Goal: Navigation & Orientation: Find specific page/section

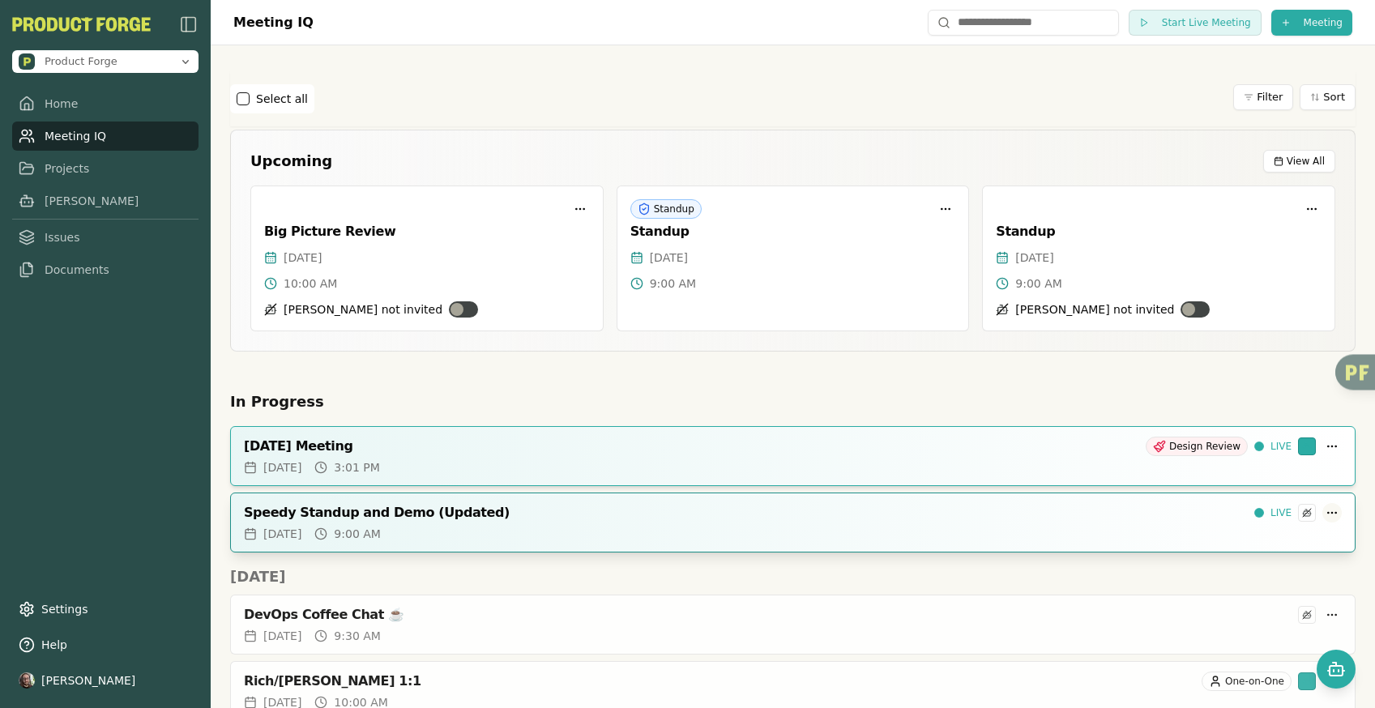
click at [1324, 510] on html "Product Forge Home Meeting IQ Projects Smith Issues Documents Settings Help Dav…" at bounding box center [687, 354] width 1375 height 708
click at [1181, 512] on div "Speedy Standup and Demo (Updated)" at bounding box center [746, 513] width 1004 height 16
click at [1051, 447] on div "[DATE] Meeting" at bounding box center [691, 446] width 895 height 16
click at [1322, 513] on html "Product Forge Home Meeting IQ Projects [PERSON_NAME] Issues Documents Settings …" at bounding box center [687, 354] width 1375 height 708
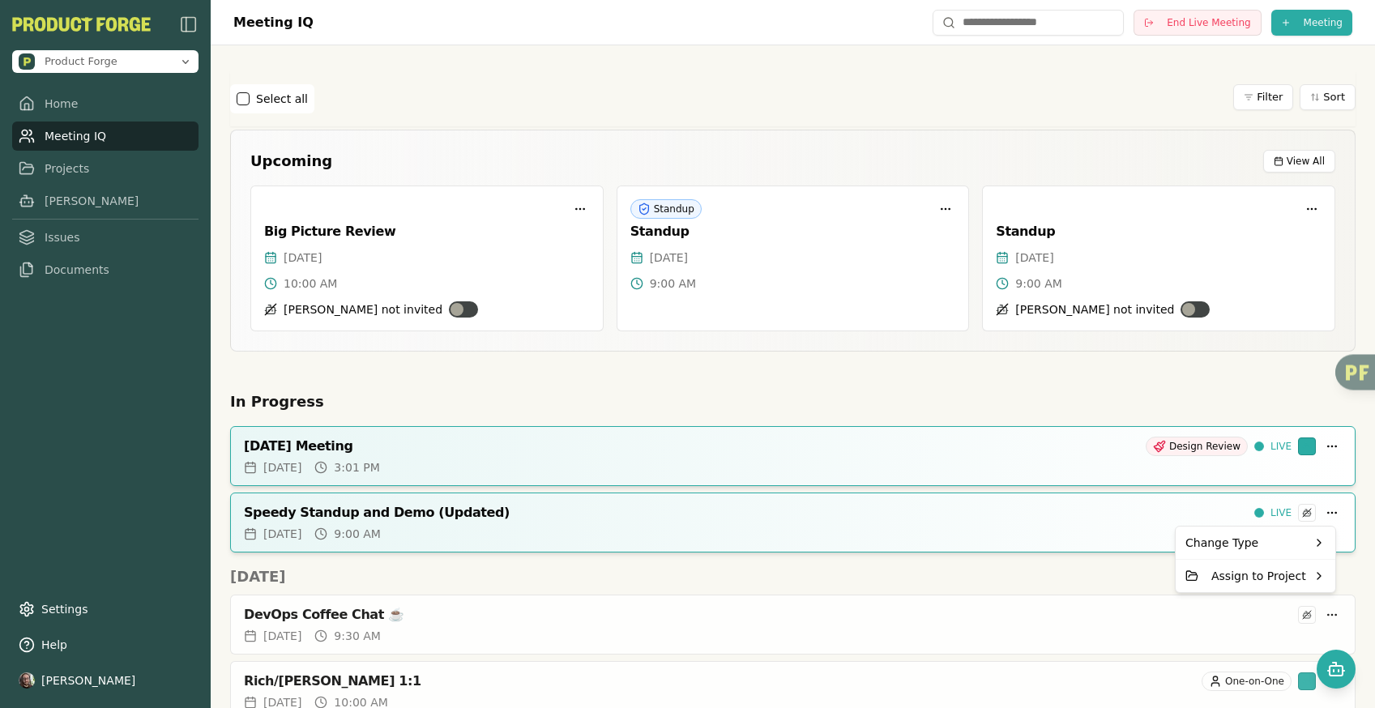
click at [1093, 573] on html "Product Forge Home Meeting IQ Projects [PERSON_NAME] Issues Documents Settings …" at bounding box center [687, 354] width 1375 height 708
click at [1320, 513] on html "Product Forge Home Meeting IQ Projects [PERSON_NAME] Issues Documents Settings …" at bounding box center [687, 354] width 1375 height 708
click at [1062, 583] on html "Product Forge Home Meeting IQ Projects [PERSON_NAME] Issues Documents Settings …" at bounding box center [687, 354] width 1375 height 708
click at [936, 537] on div "[DATE] 9:00 AM" at bounding box center [793, 534] width 1098 height 16
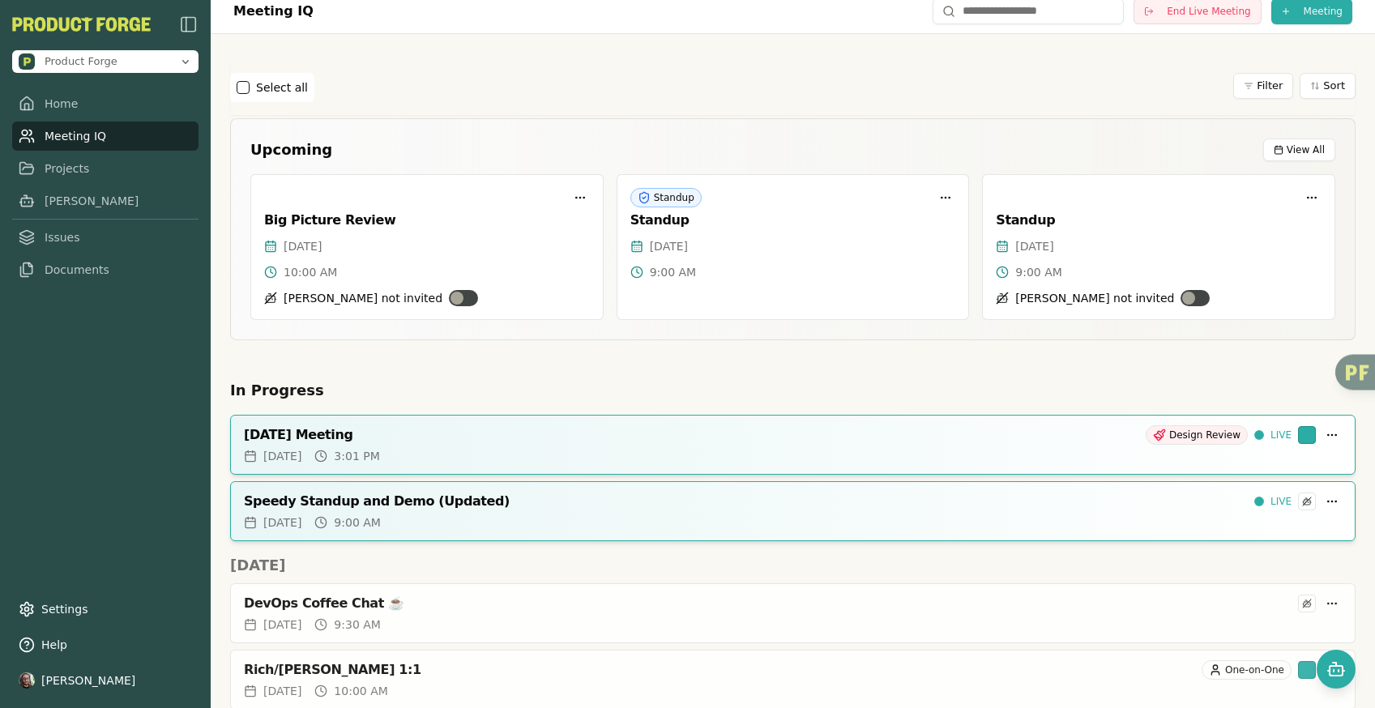
scroll to position [31, 0]
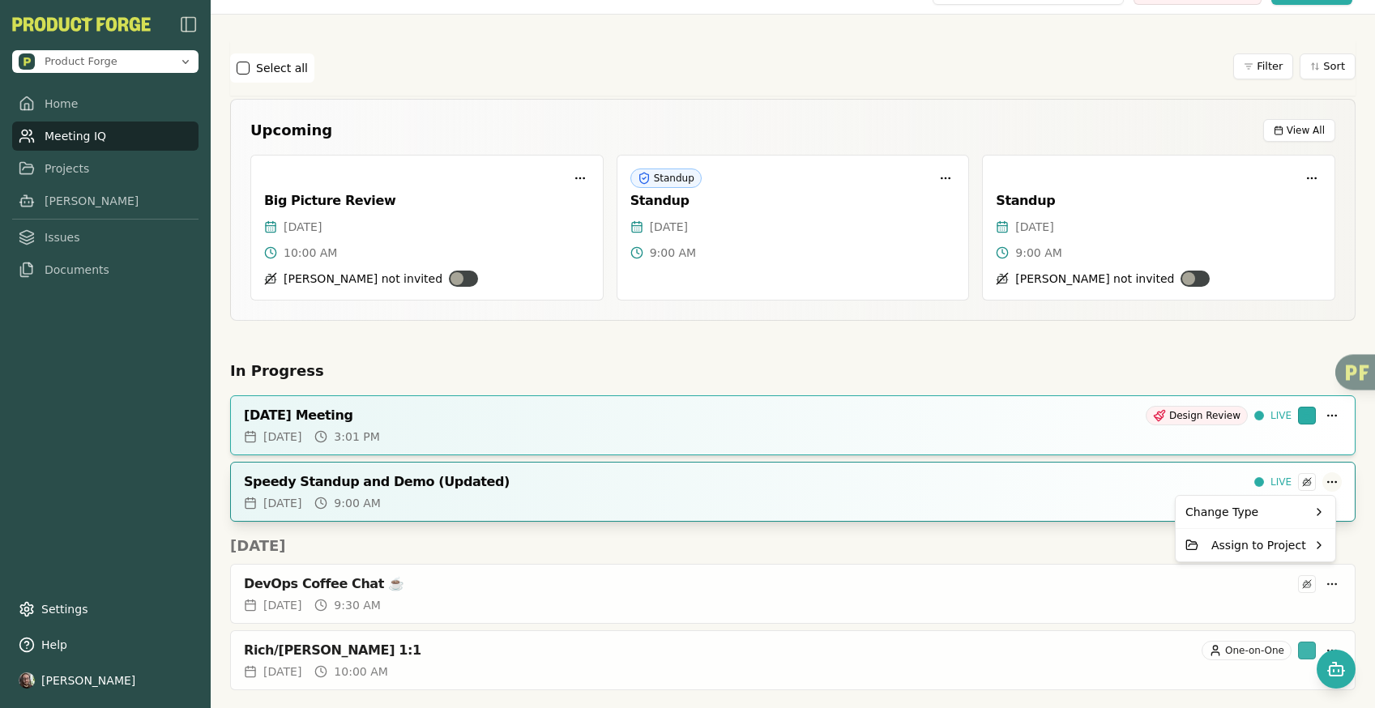
click at [1324, 484] on html "Product Forge Home Meeting IQ Projects [PERSON_NAME] Issues Documents Settings …" at bounding box center [687, 354] width 1375 height 708
click at [1122, 366] on html "Product Forge Home Meeting IQ Projects [PERSON_NAME] Issues Documents Settings …" at bounding box center [687, 354] width 1375 height 708
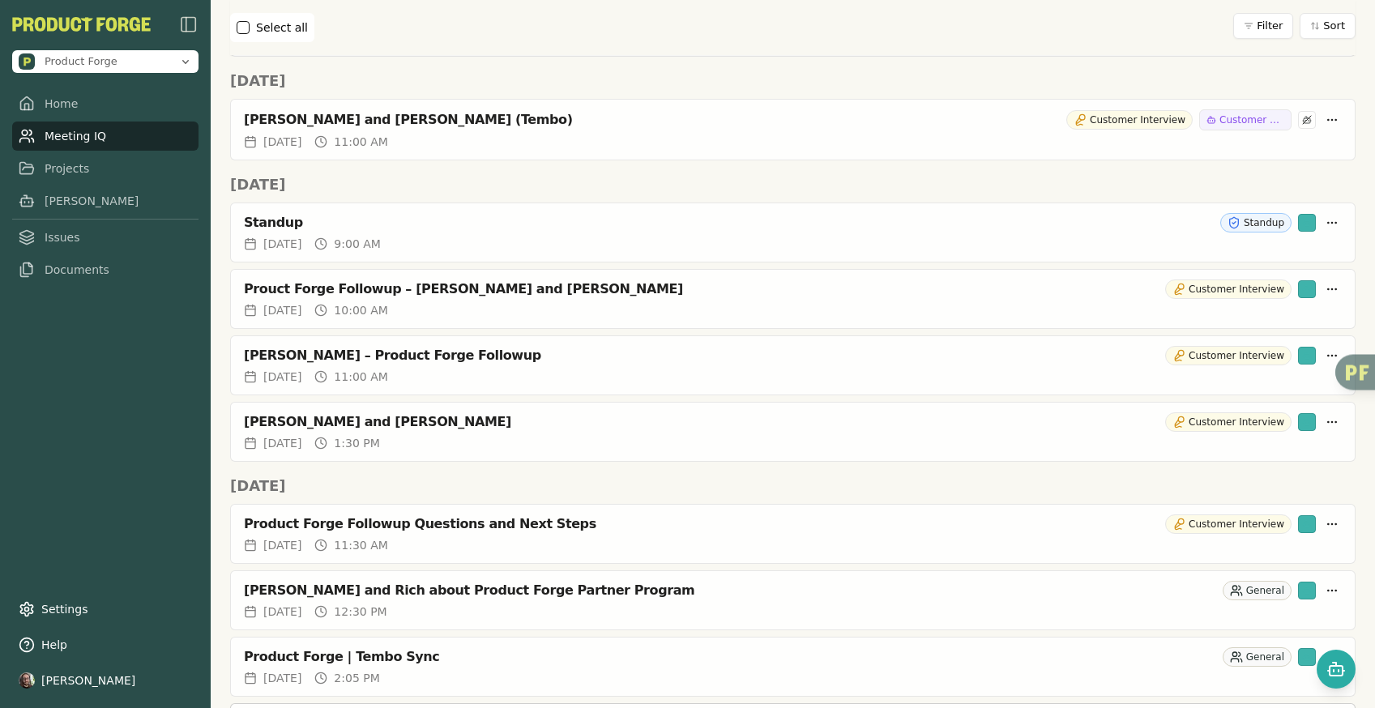
scroll to position [0, 0]
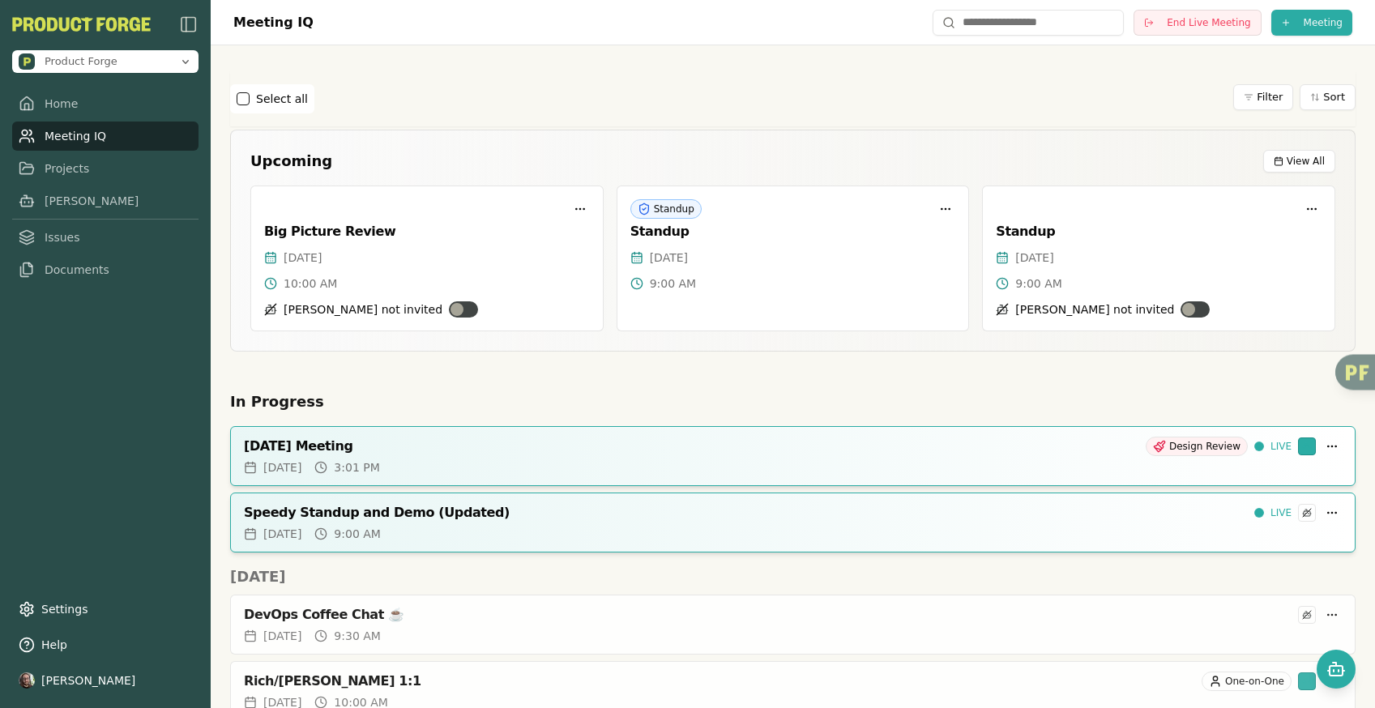
click at [959, 401] on h2 "In Progress" at bounding box center [792, 401] width 1125 height 23
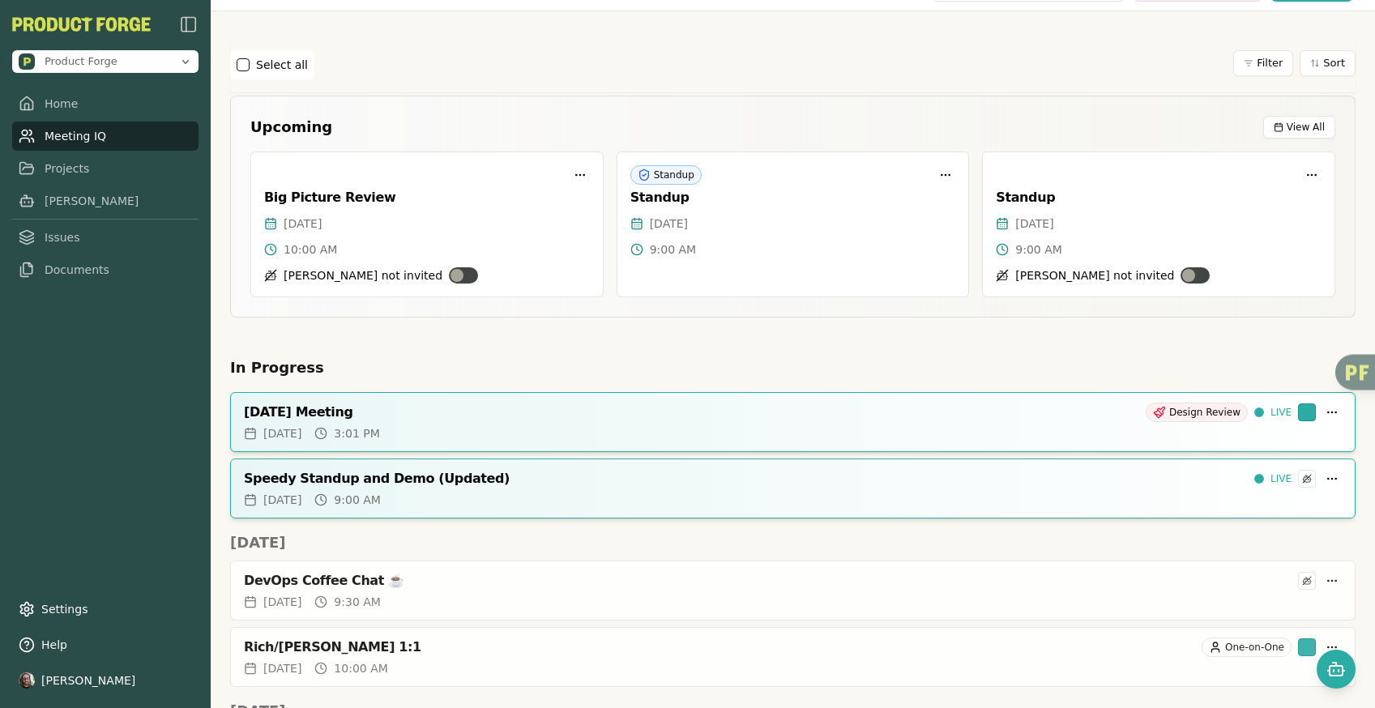
scroll to position [79, 0]
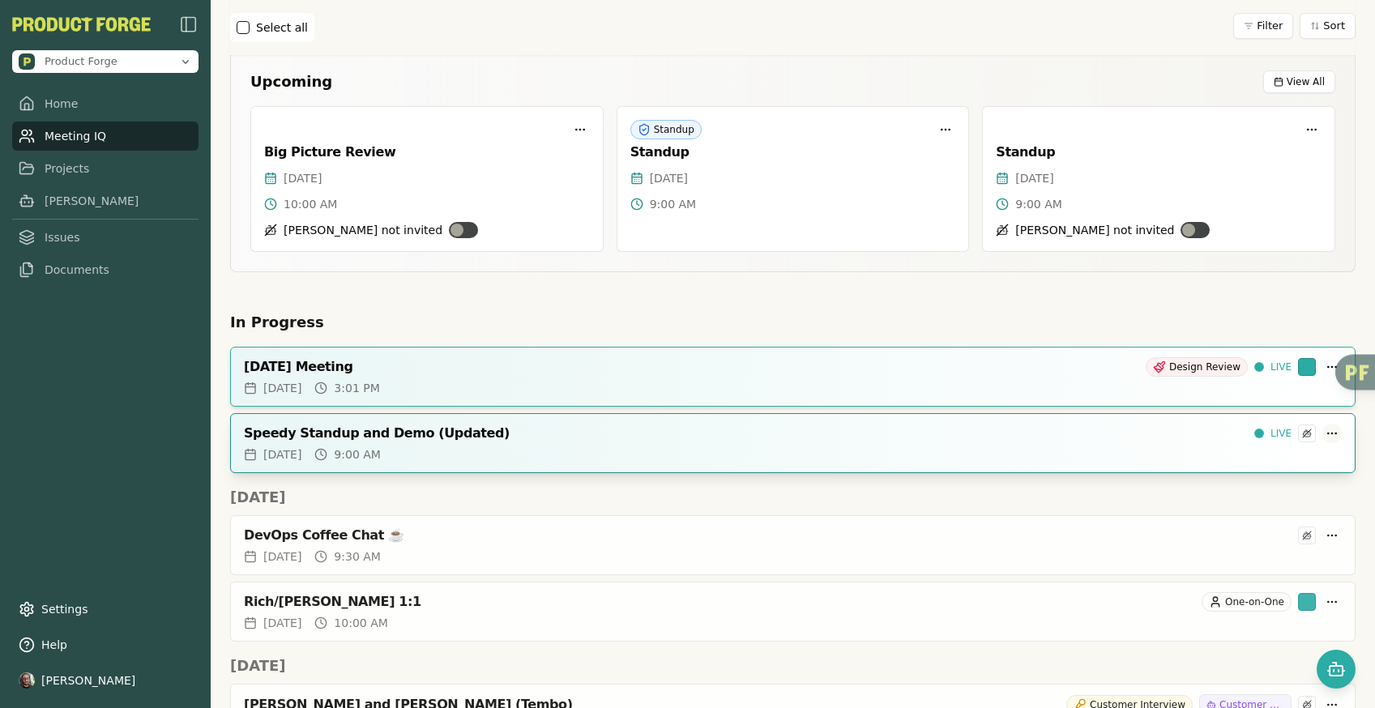
click at [1324, 435] on html "Product Forge Home Meeting IQ Projects [PERSON_NAME] Issues Documents Settings …" at bounding box center [687, 354] width 1375 height 708
click at [1321, 368] on html "Product Forge Home Meeting IQ Projects [PERSON_NAME] Issues Documents Settings …" at bounding box center [687, 354] width 1375 height 708
click at [1320, 435] on html "Product Forge Home Meeting IQ Projects [PERSON_NAME] Issues Documents Settings …" at bounding box center [687, 354] width 1375 height 708
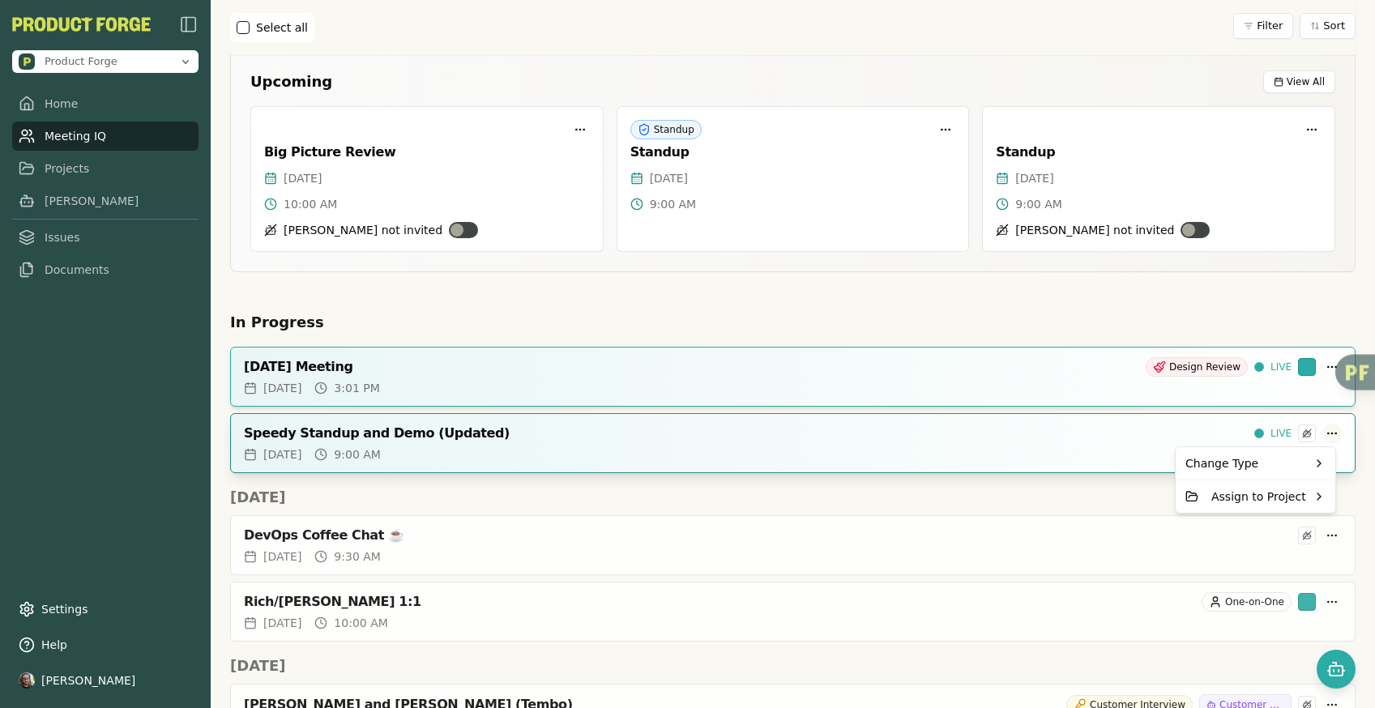
click at [1320, 435] on html "Product Forge Home Meeting IQ Projects [PERSON_NAME] Issues Documents Settings …" at bounding box center [687, 354] width 1375 height 708
click at [1354, 434] on html "Product Forge Home Meeting IQ Projects [PERSON_NAME] Issues Documents Settings …" at bounding box center [687, 354] width 1375 height 708
click at [1320, 432] on html "Product Forge Home Meeting IQ Projects [PERSON_NAME] Issues Documents Settings …" at bounding box center [687, 354] width 1375 height 708
click at [1357, 438] on html "Product Forge Home Meeting IQ Projects [PERSON_NAME] Issues Documents Settings …" at bounding box center [687, 354] width 1375 height 708
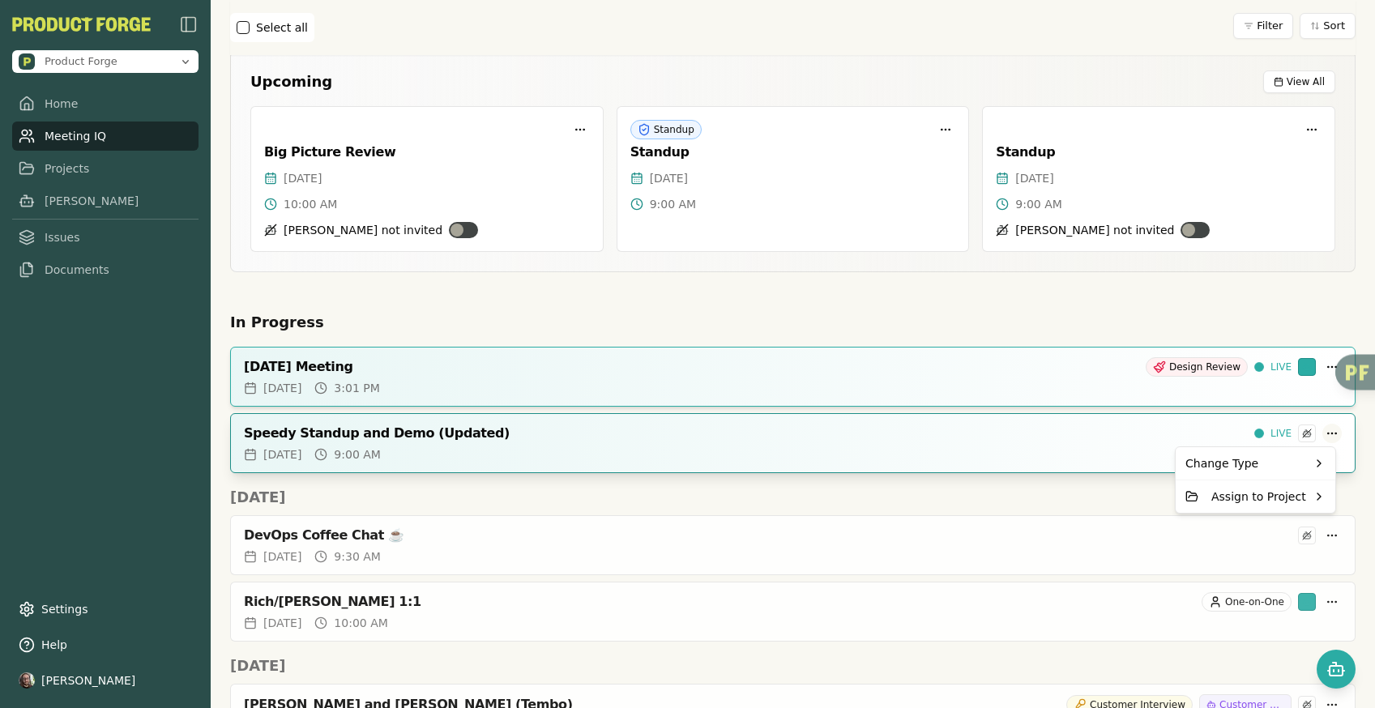
click at [1320, 435] on html "Product Forge Home Meeting IQ Projects [PERSON_NAME] Issues Documents Settings …" at bounding box center [687, 354] width 1375 height 708
click at [1354, 467] on html "Product Forge Home Meeting IQ Projects [PERSON_NAME] Issues Documents Settings …" at bounding box center [687, 354] width 1375 height 708
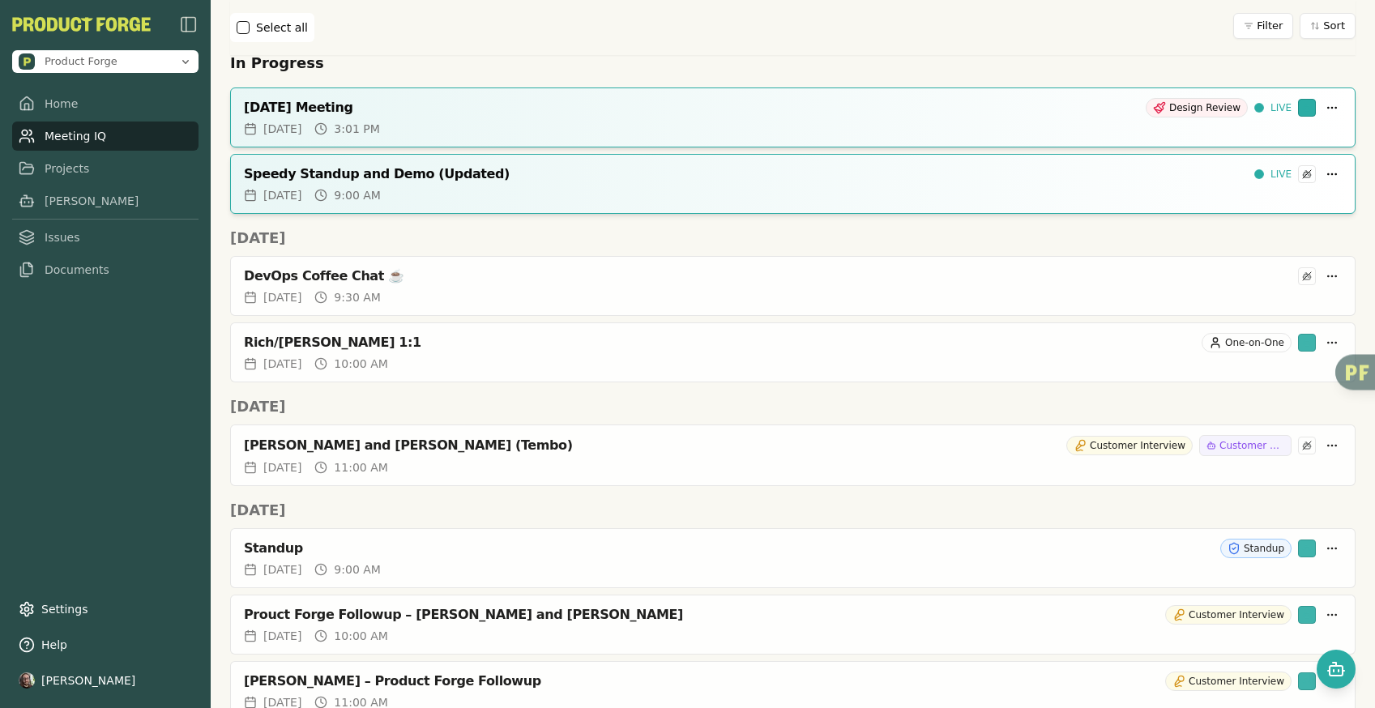
scroll to position [356, 0]
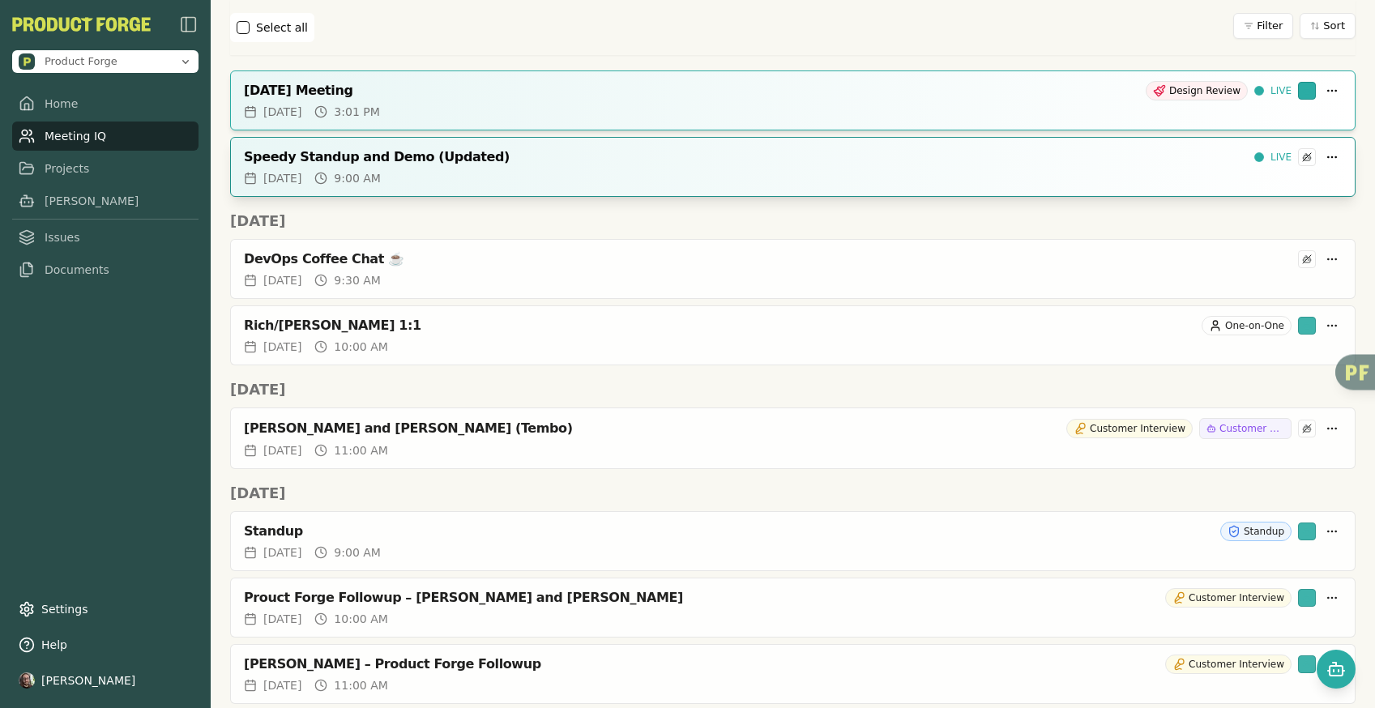
click at [1330, 159] on div "Speedy Standup and Demo (Updated) LIVE" at bounding box center [793, 154] width 1124 height 32
click at [1323, 158] on html "Product Forge Home Meeting IQ Projects [PERSON_NAME] Issues Documents Settings …" at bounding box center [687, 354] width 1375 height 708
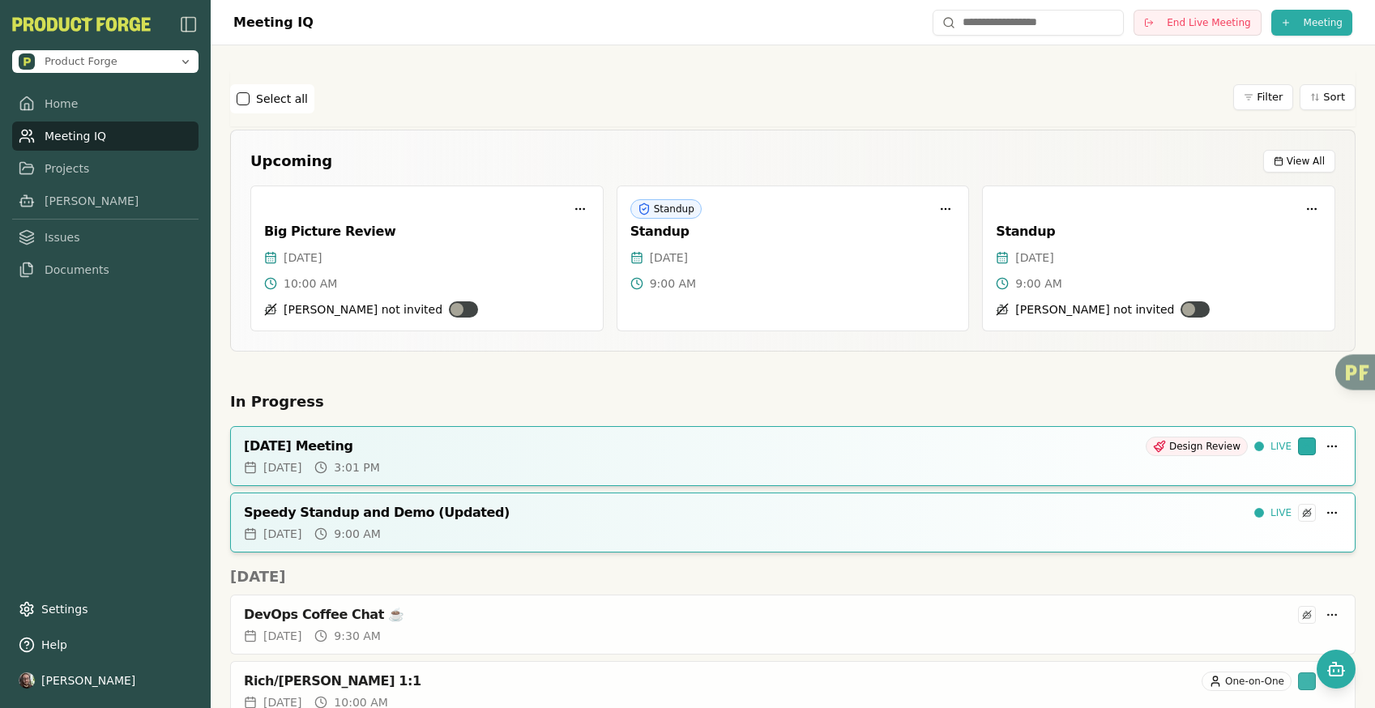
click at [617, 90] on div "Select all Filter Sort" at bounding box center [792, 98] width 1125 height 29
click at [1008, 107] on div "Select all Filter Sort" at bounding box center [792, 98] width 1125 height 29
click at [1196, 29] on button "Start Live Meeting" at bounding box center [1194, 23] width 133 height 26
click at [965, 104] on div "Select all Filter Sort" at bounding box center [792, 98] width 1125 height 29
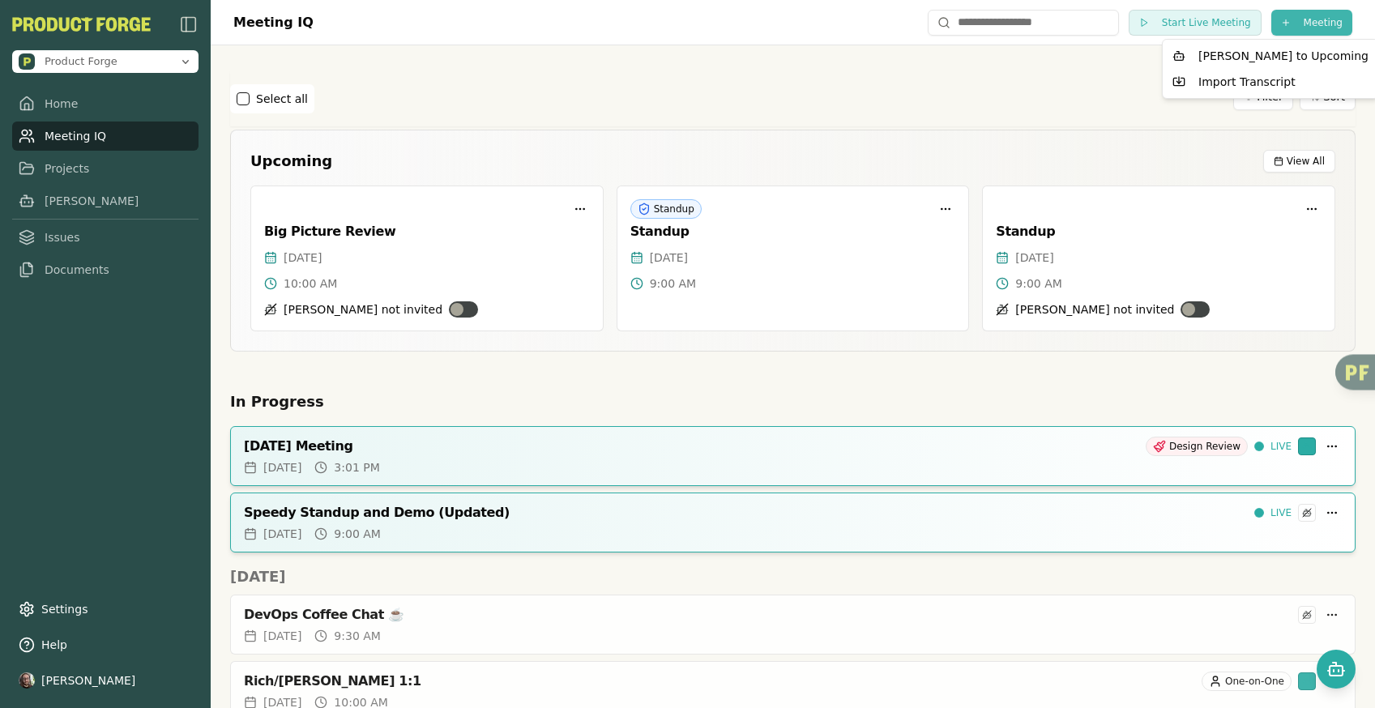
click at [1278, 22] on html "Product Forge Home Meeting IQ Projects Smith Issues Documents Settings Help Dav…" at bounding box center [687, 354] width 1375 height 708
click at [1092, 73] on html "Product Forge Home Meeting IQ Projects Smith Issues Documents Settings Help Dav…" at bounding box center [687, 354] width 1375 height 708
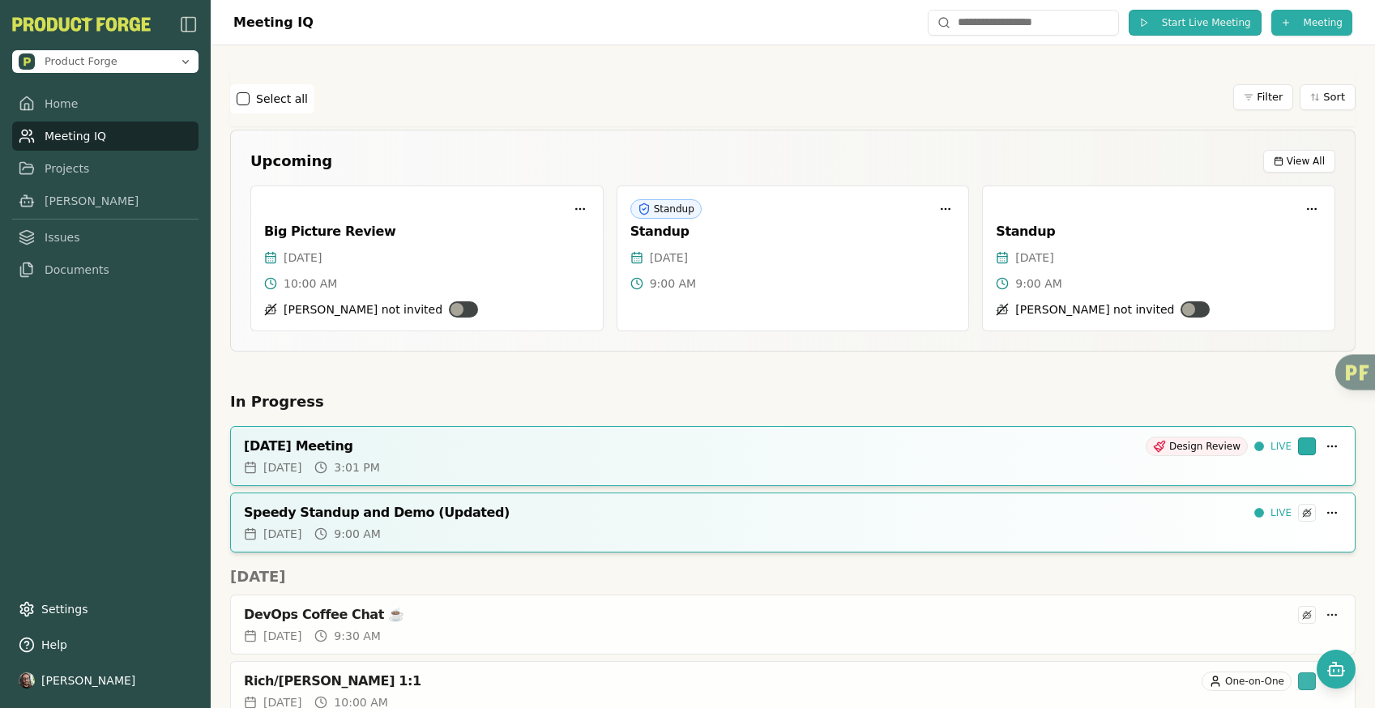
click at [1162, 26] on span "Start Live Meeting" at bounding box center [1206, 22] width 89 height 13
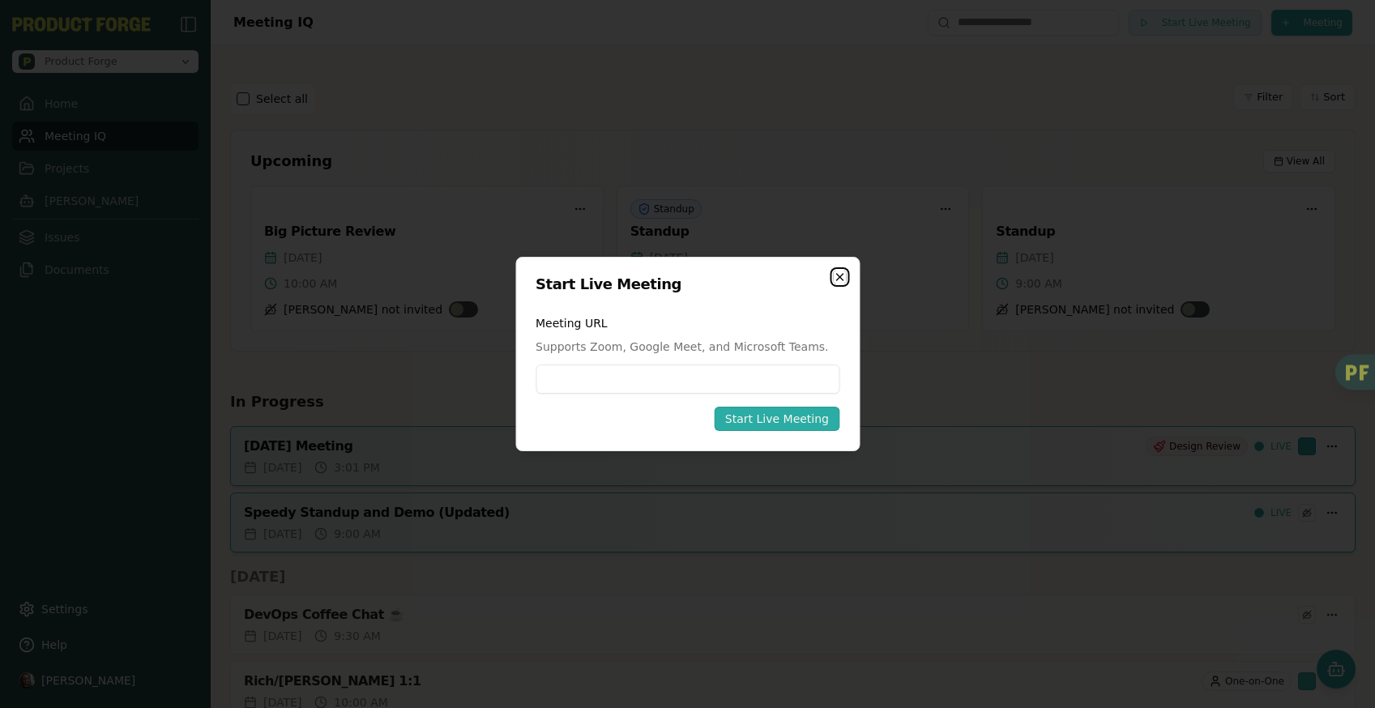
click at [838, 276] on icon "button" at bounding box center [839, 277] width 6 height 6
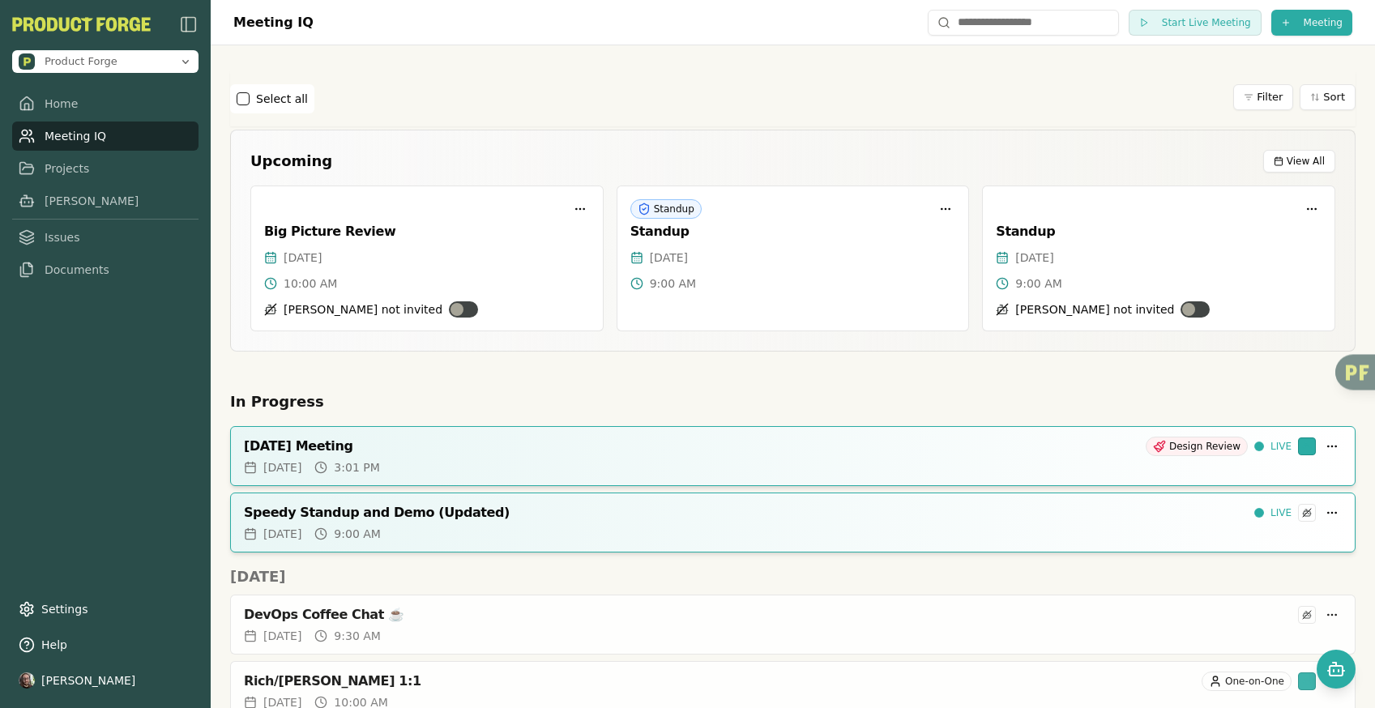
click at [793, 133] on div "Upcoming View All Big Picture Review Fri, Sep 12, 2025 10:00 AM Smith not invit…" at bounding box center [792, 241] width 1125 height 222
click at [710, 229] on div "Standup" at bounding box center [793, 232] width 326 height 16
click at [852, 92] on div "Select all Filter Sort" at bounding box center [792, 98] width 1125 height 29
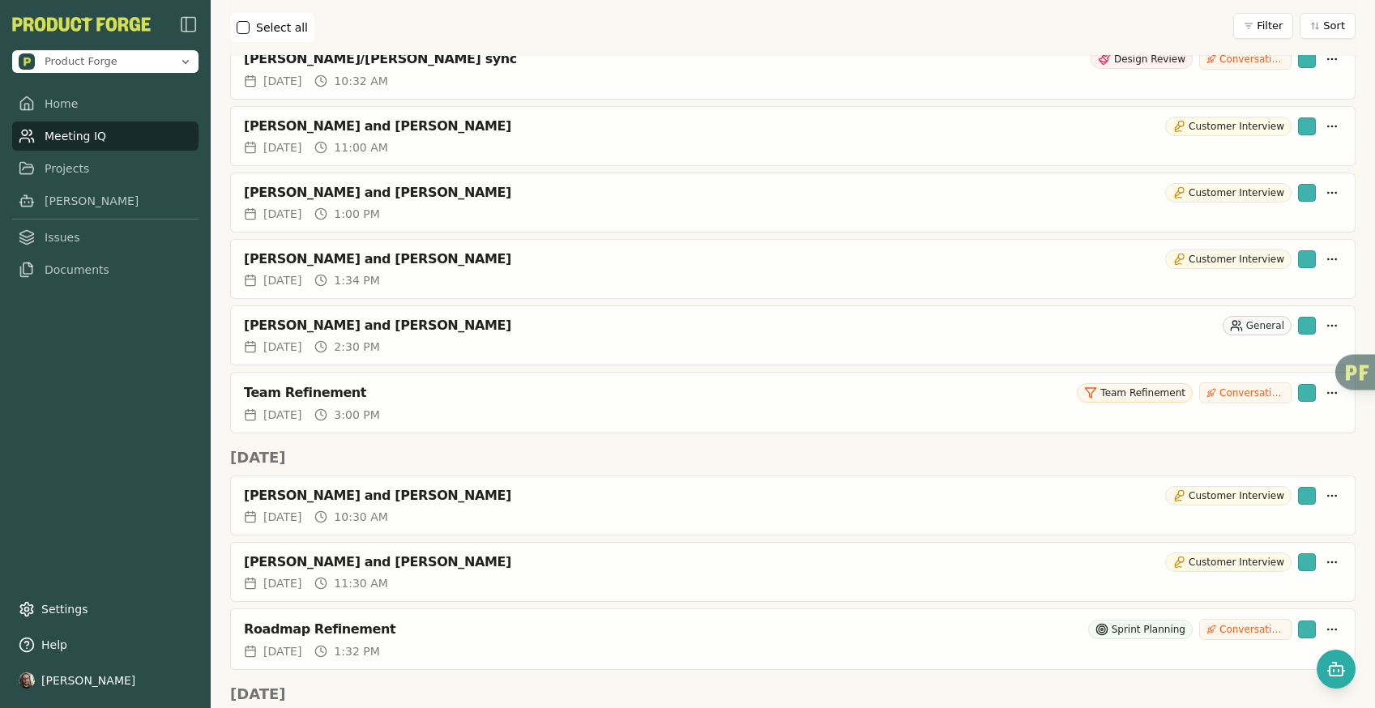
scroll to position [1581, 0]
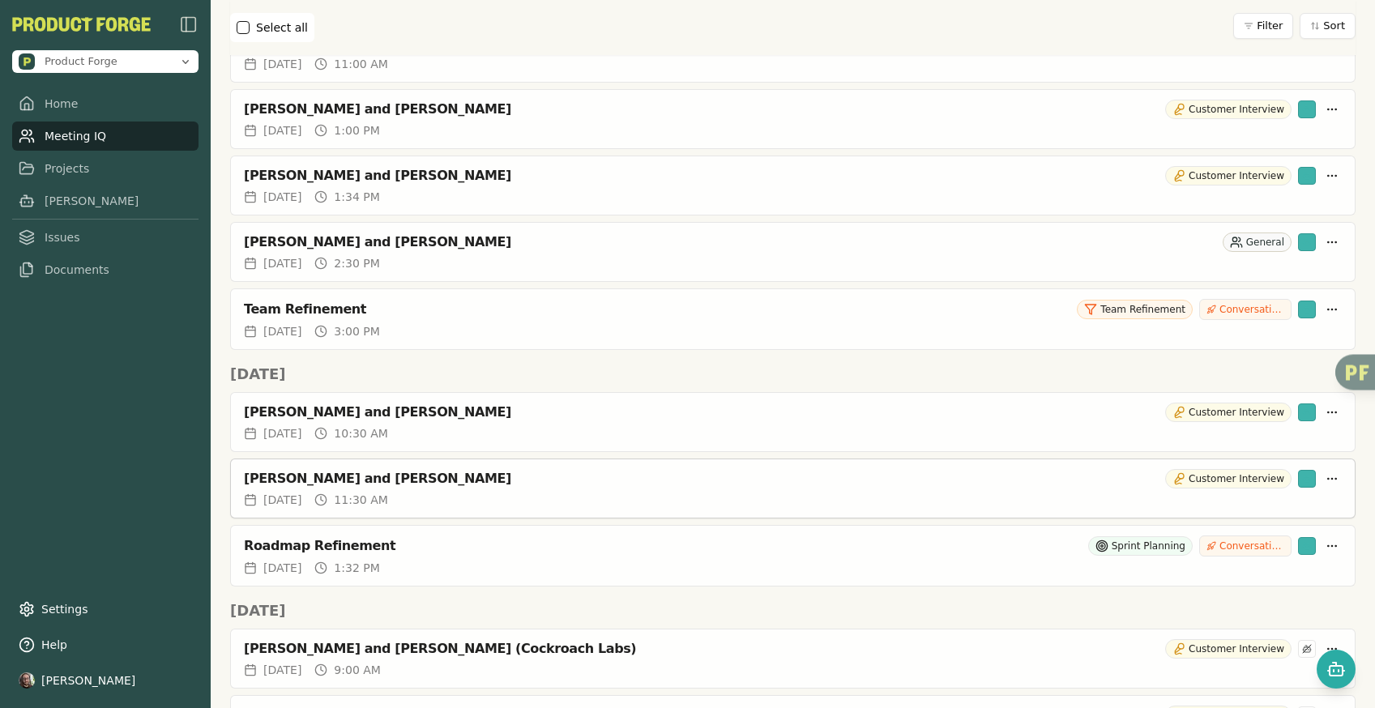
click at [444, 479] on div "[PERSON_NAME] and [PERSON_NAME]" at bounding box center [701, 479] width 915 height 16
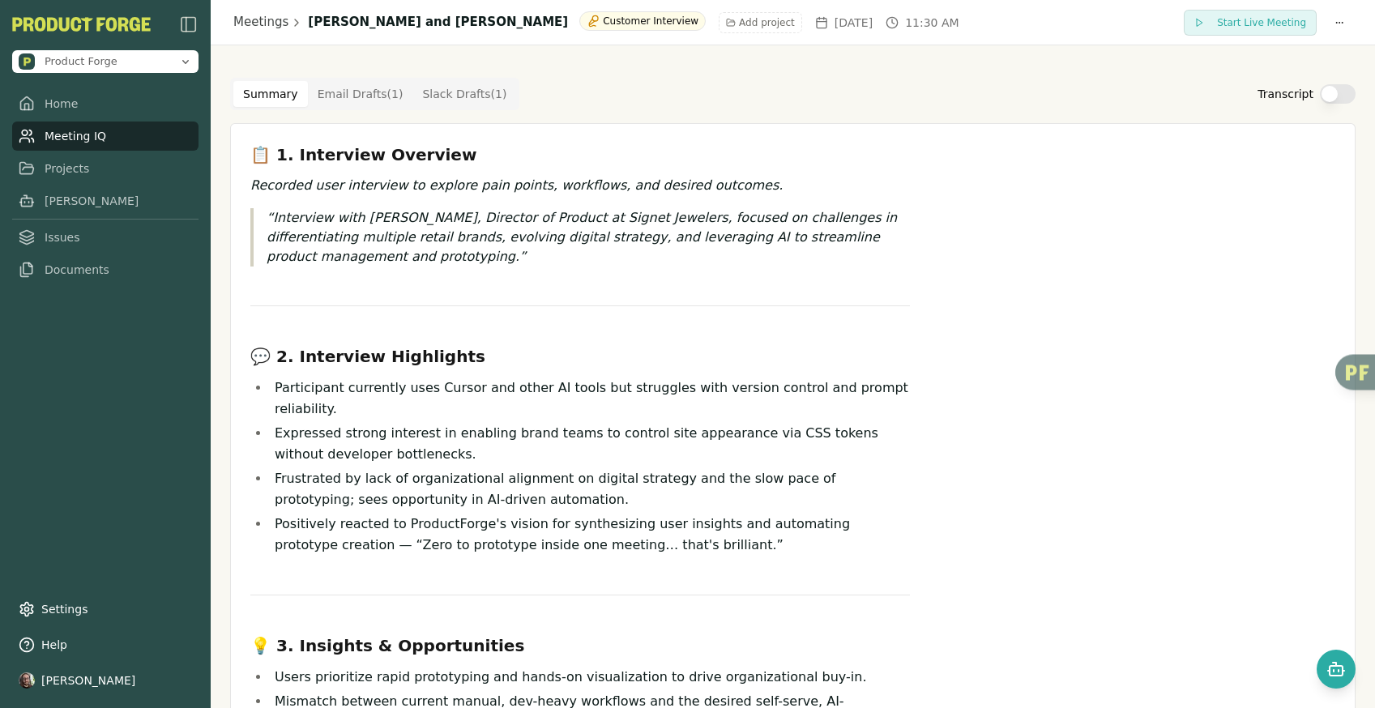
click at [356, 101] on Draft "Email Drafts ( 1 )" at bounding box center [360, 94] width 105 height 26
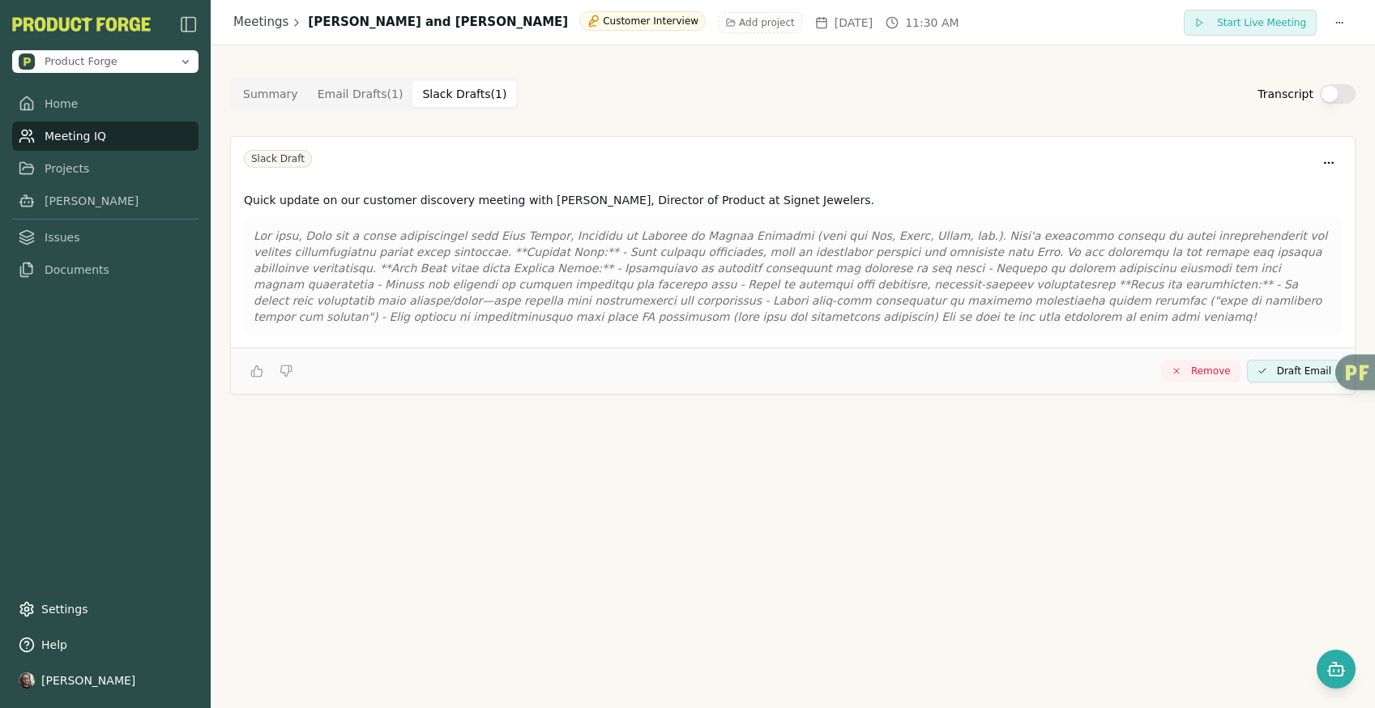
click at [415, 90] on Draft "Slack Drafts ( 1 )" at bounding box center [464, 94] width 104 height 26
click at [360, 94] on Draft "Email Drafts ( 1 )" at bounding box center [360, 94] width 105 height 26
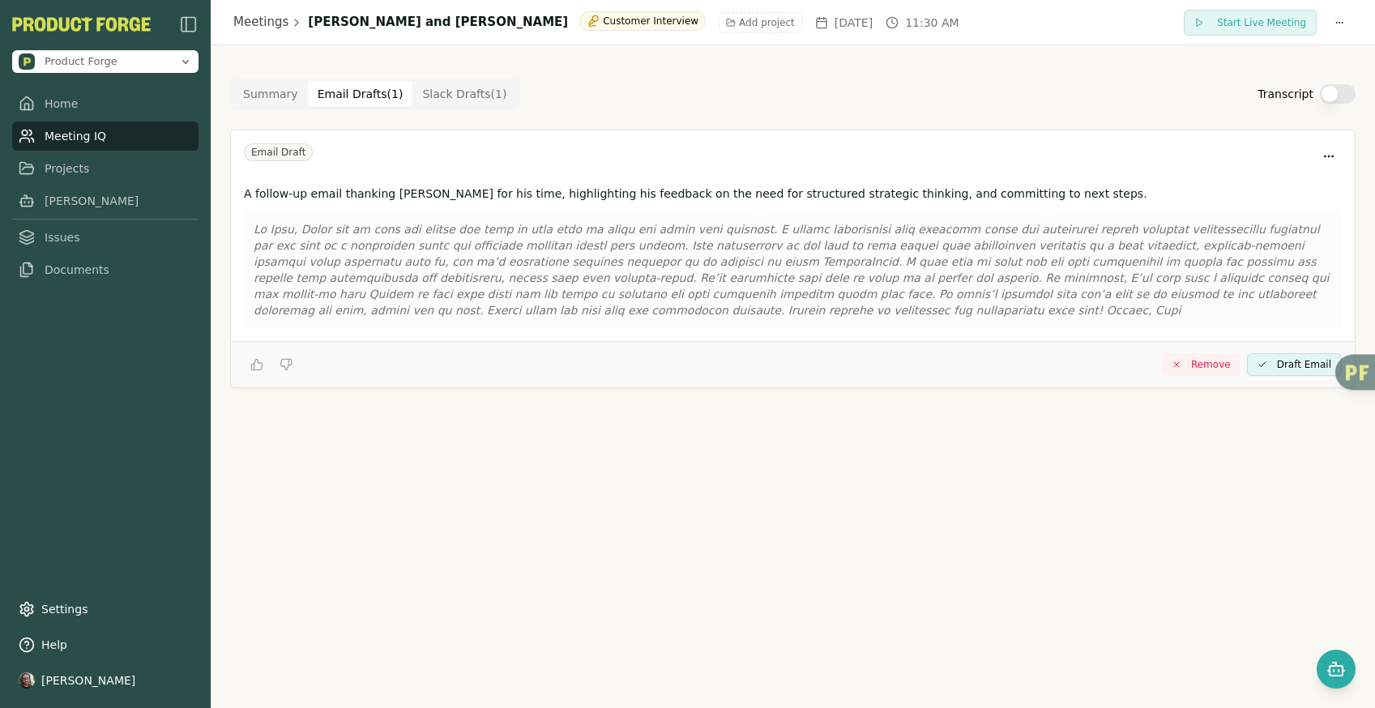
click at [308, 95] on Draft "Email Drafts ( 1 )" at bounding box center [360, 94] width 105 height 26
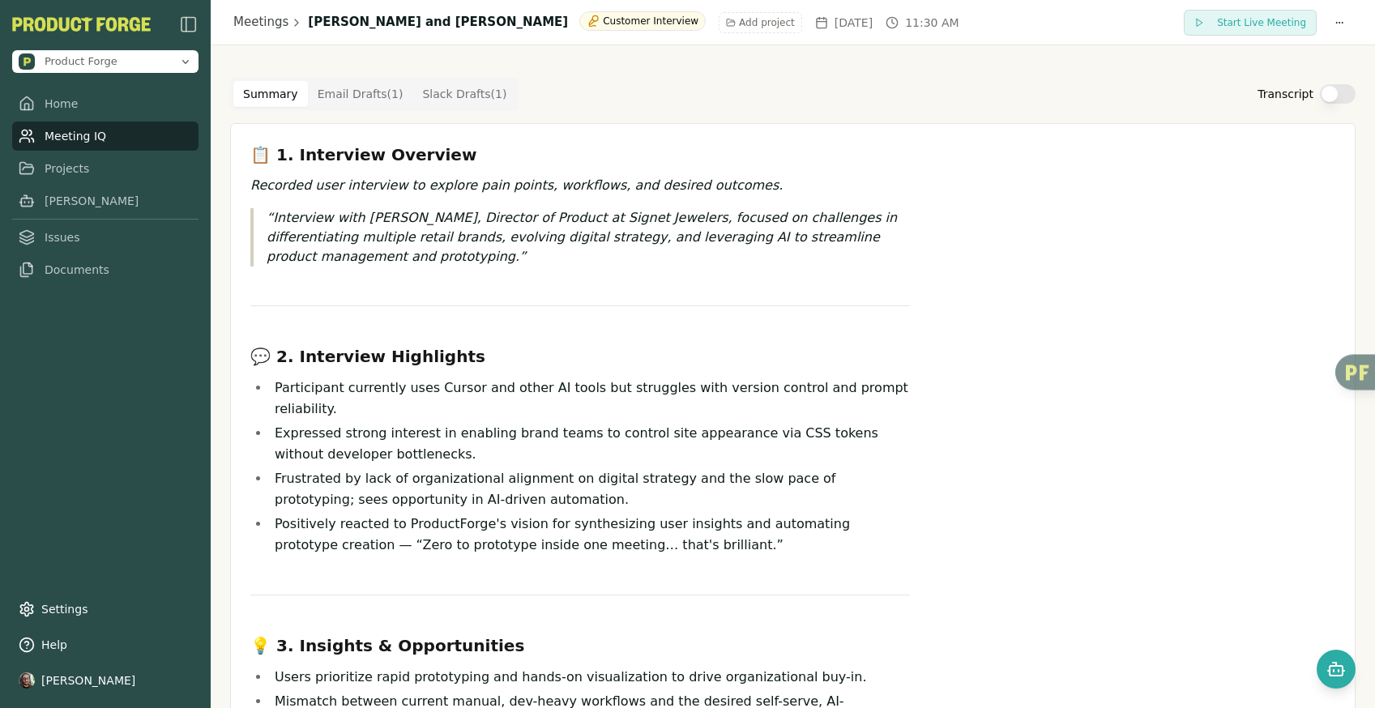
click at [273, 97] on button "Summary" at bounding box center [270, 94] width 75 height 26
click at [360, 87] on Draft "Email Drafts ( 1 )" at bounding box center [360, 94] width 105 height 26
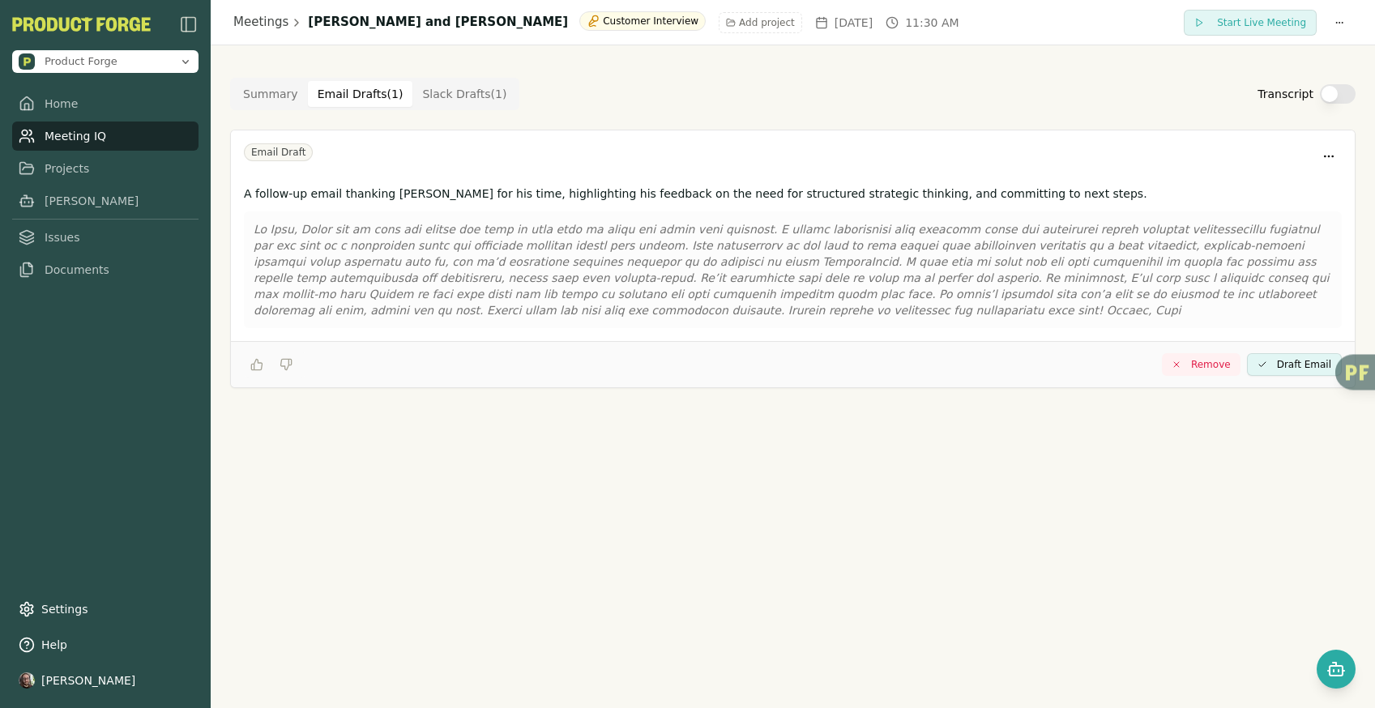
click at [460, 86] on Draft "Slack Drafts ( 1 )" at bounding box center [464, 94] width 104 height 26
click at [375, 91] on Draft "Email Drafts ( 1 )" at bounding box center [360, 94] width 105 height 26
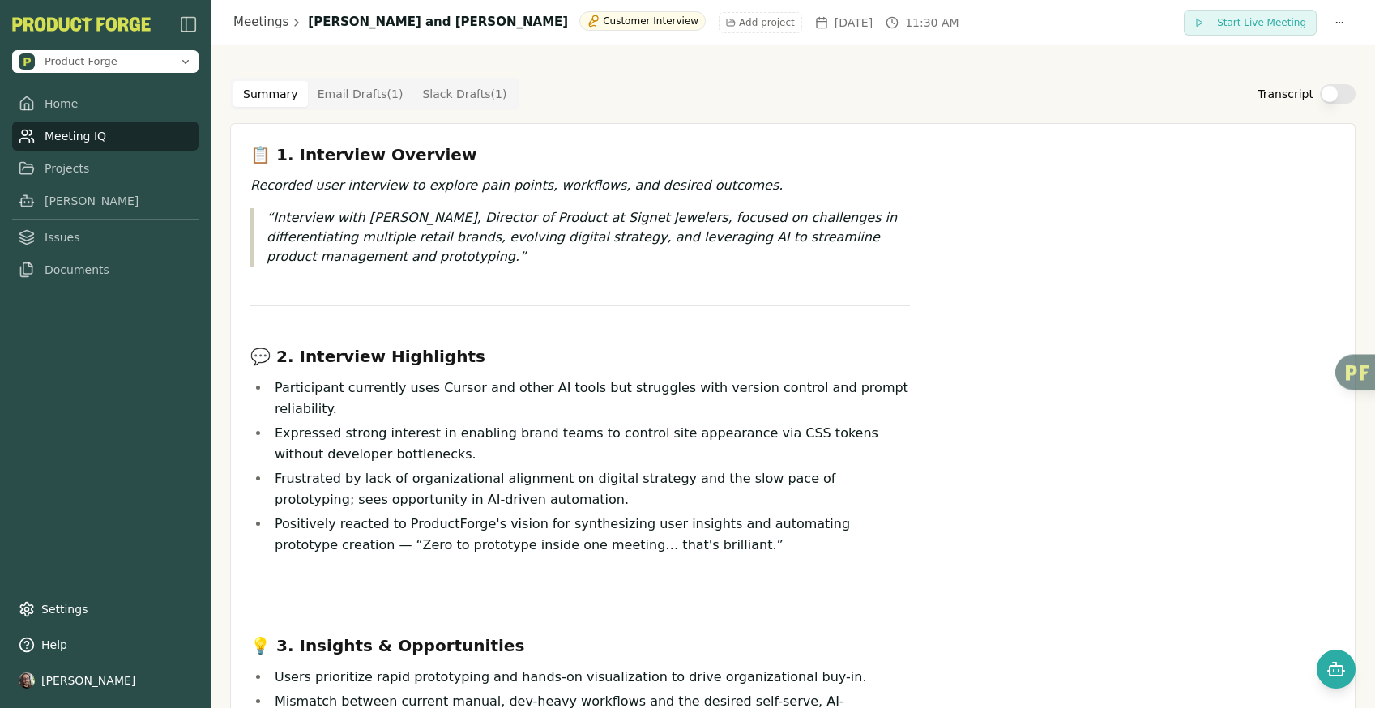
click at [287, 92] on button "Summary" at bounding box center [270, 94] width 75 height 26
click at [309, 63] on div "Summary Email Drafts ( 1 ) Slack Drafts ( 1 ) Transcript 📋 1. Interview Overvie…" at bounding box center [793, 668] width 1164 height 1246
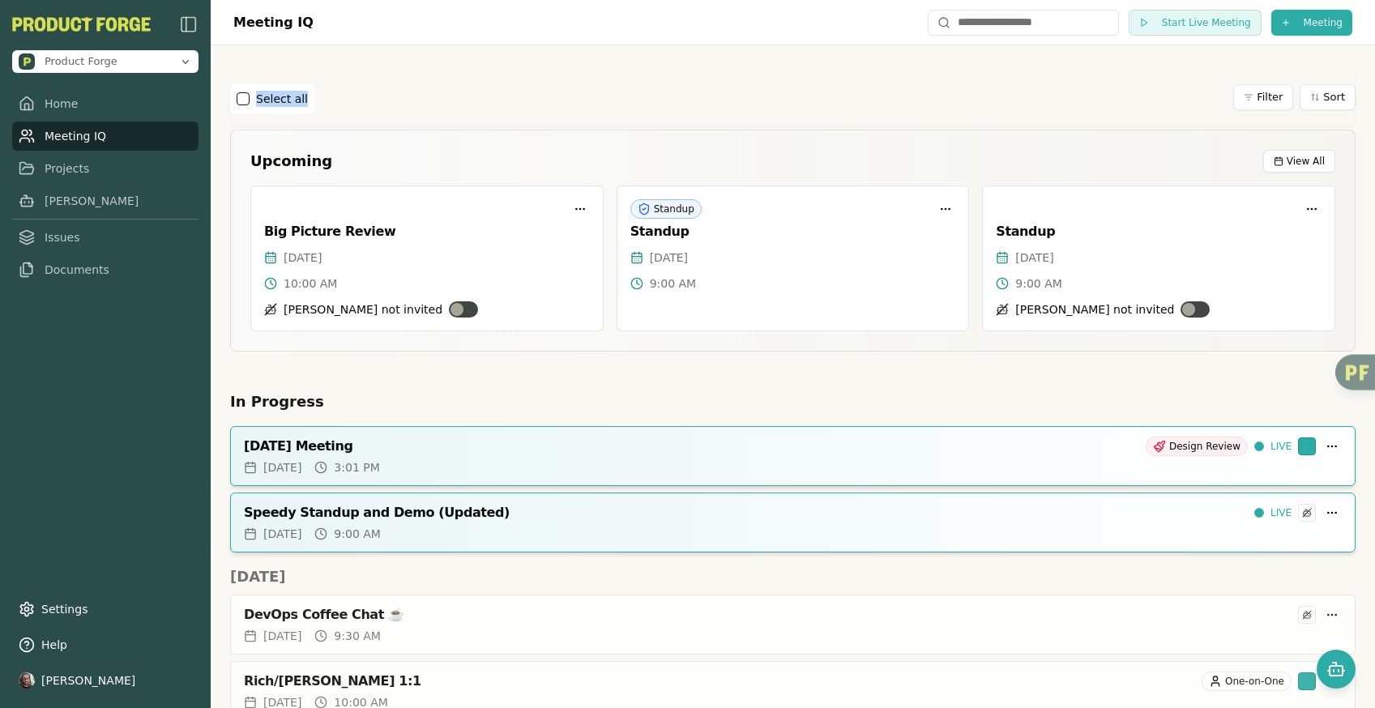
click at [544, 90] on div "Select all Filter Sort" at bounding box center [792, 98] width 1125 height 29
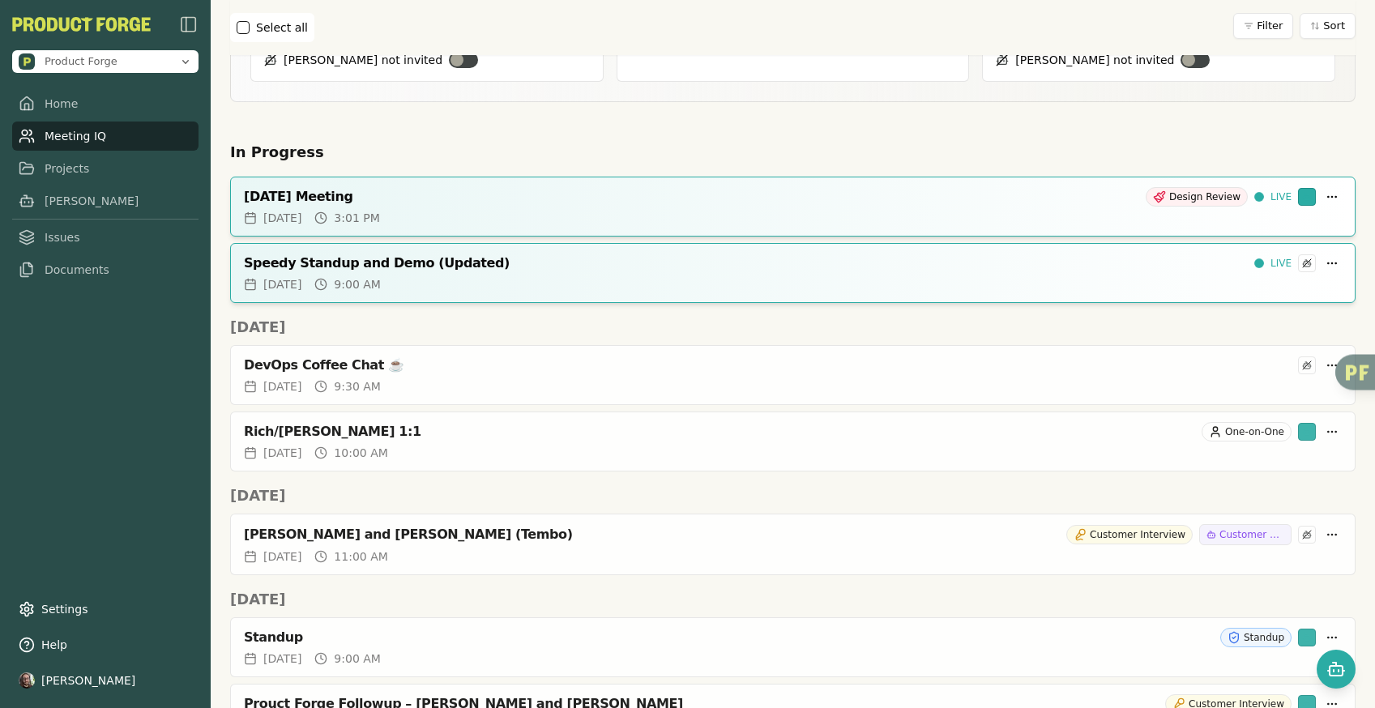
scroll to position [280, 0]
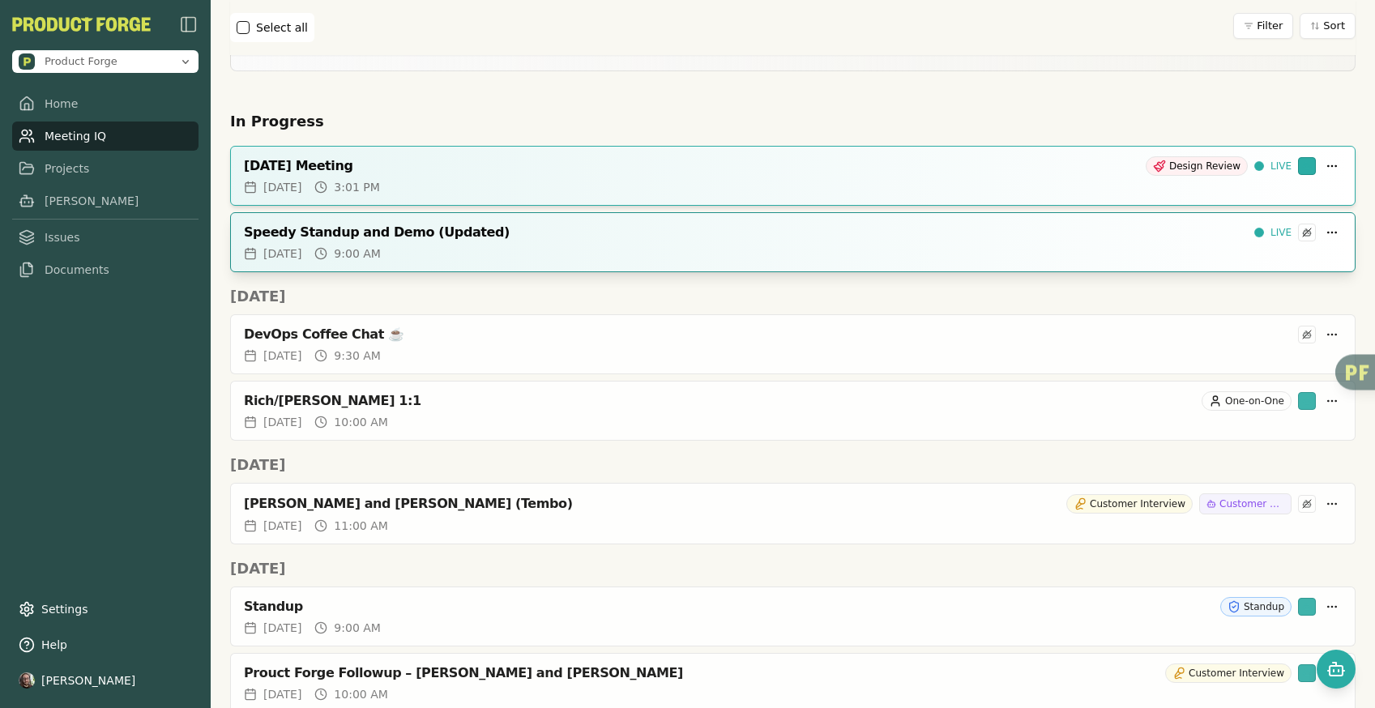
click at [1302, 232] on icon at bounding box center [1307, 233] width 10 height 10
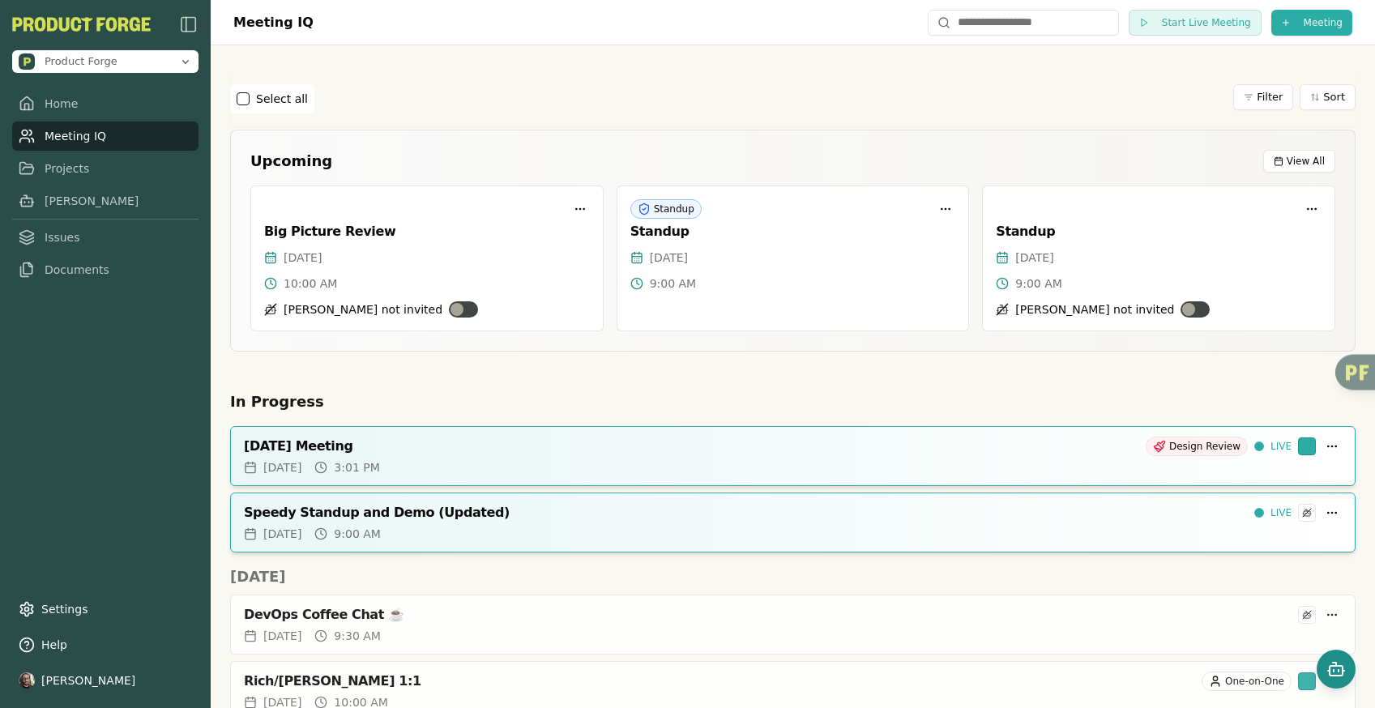
click at [1336, 663] on icon "Open chat" at bounding box center [1334, 664] width 3 height 3
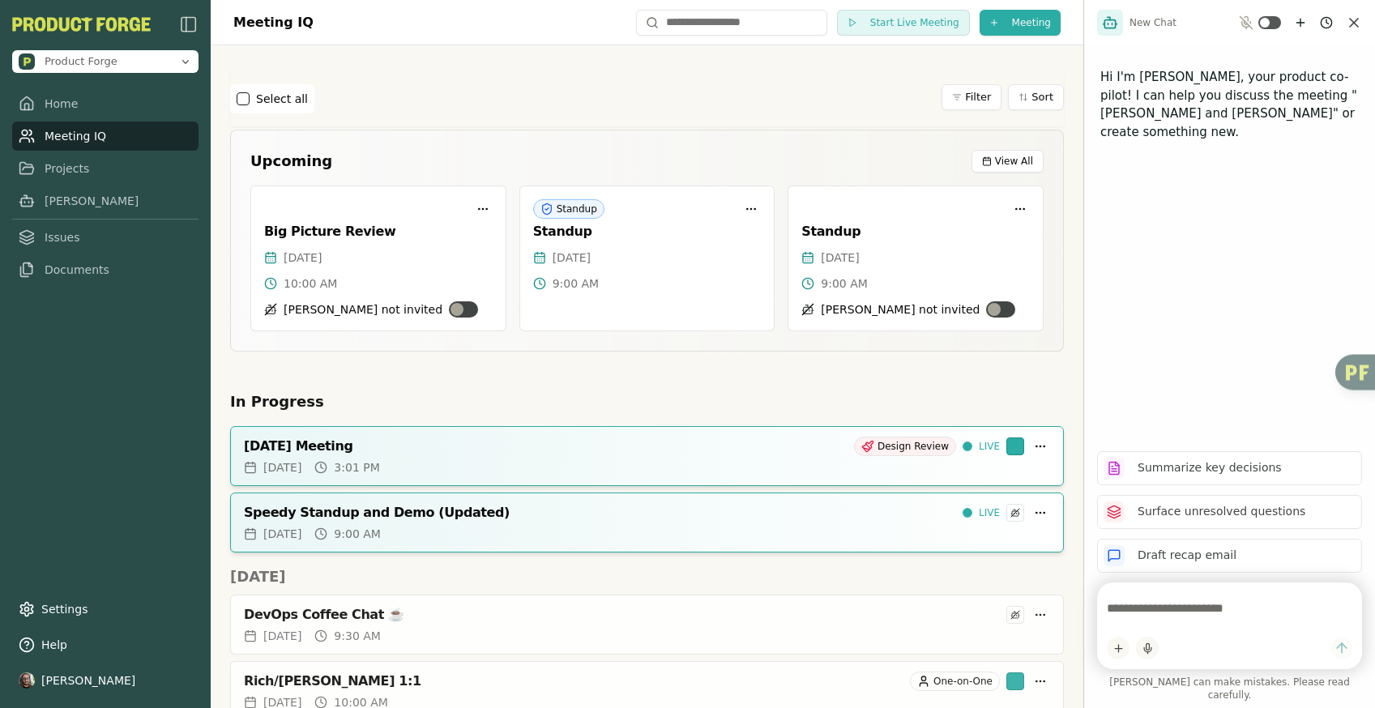
click at [1348, 22] on icon "Close chat" at bounding box center [1354, 23] width 16 height 16
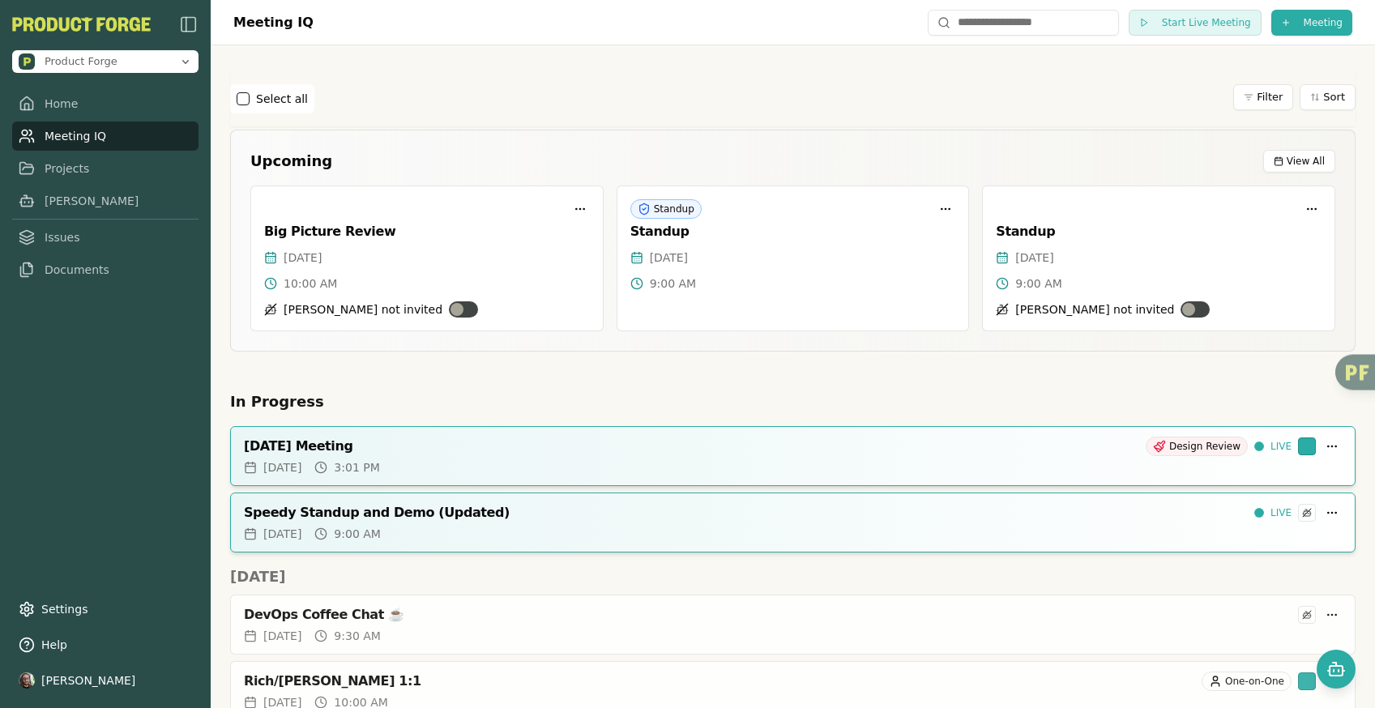
click at [736, 101] on div "Select all Filter Sort" at bounding box center [792, 98] width 1125 height 29
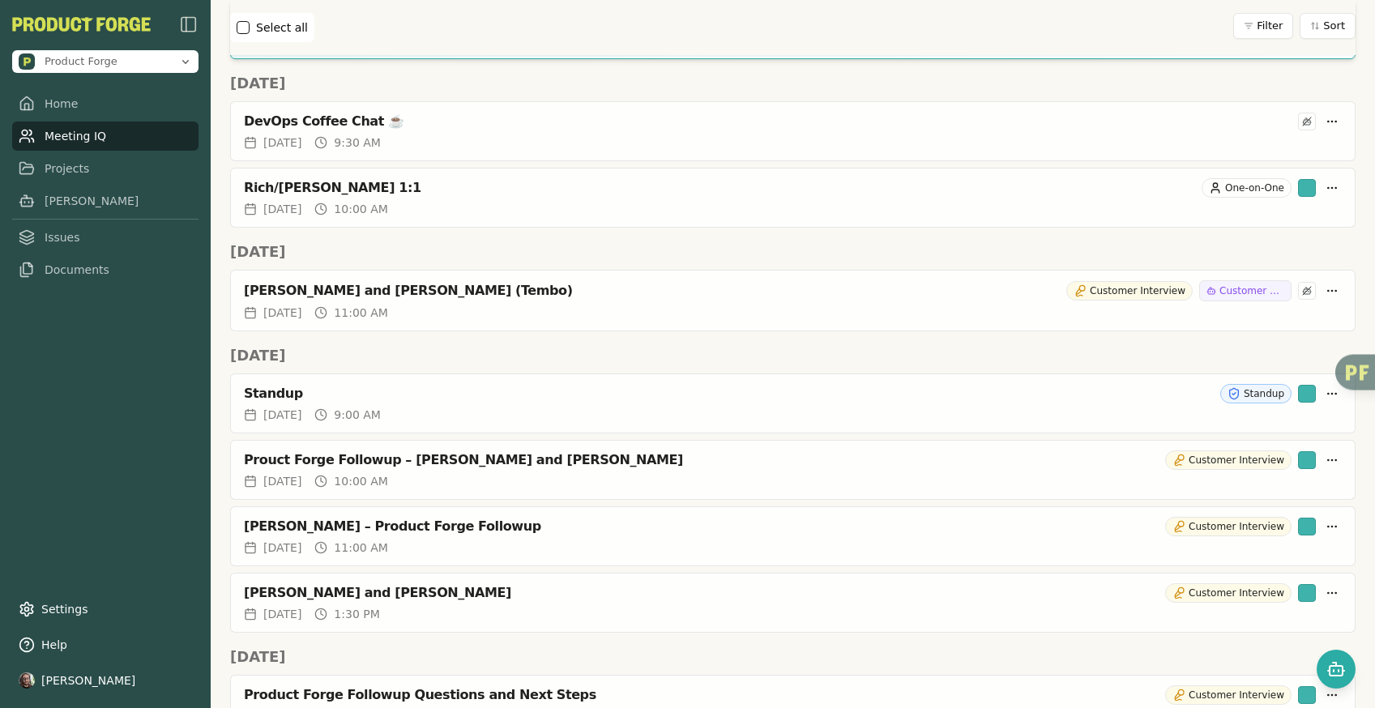
scroll to position [523, 0]
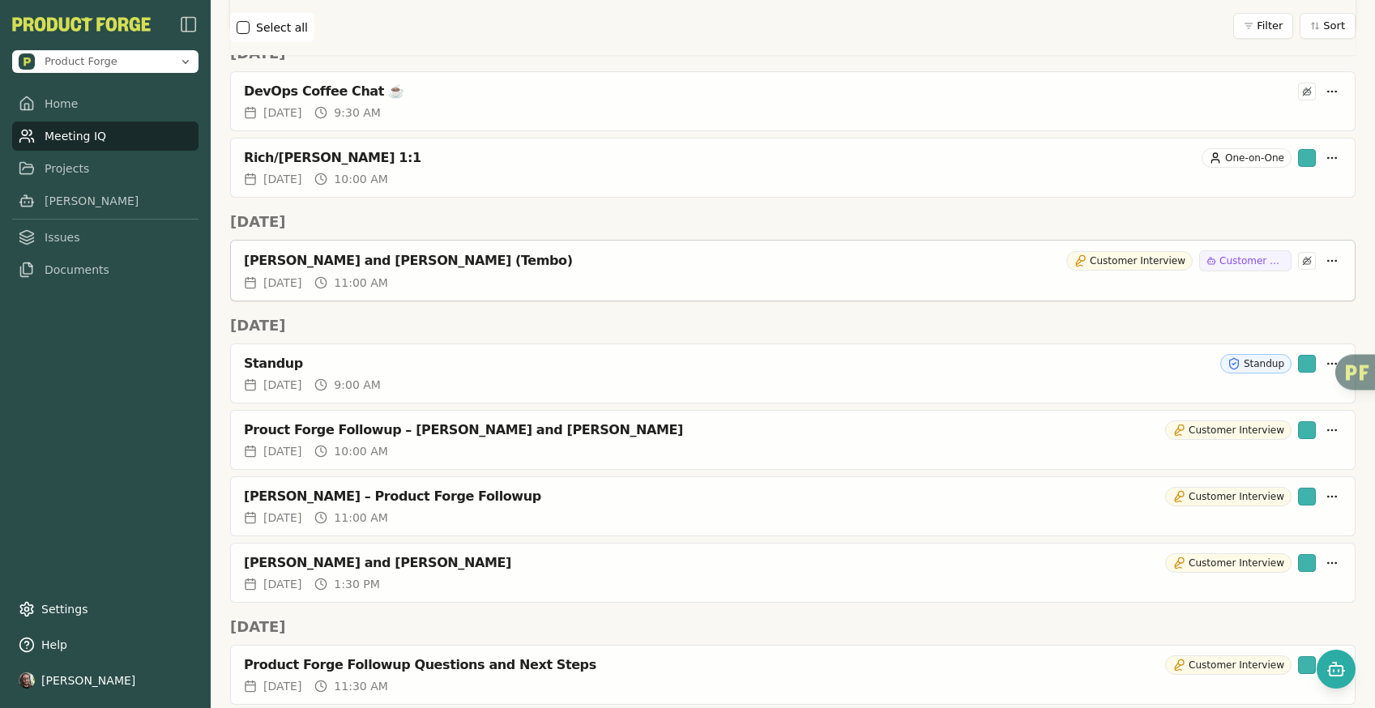
click at [296, 259] on div "[PERSON_NAME] and [PERSON_NAME] (Tembo)" at bounding box center [652, 261] width 816 height 16
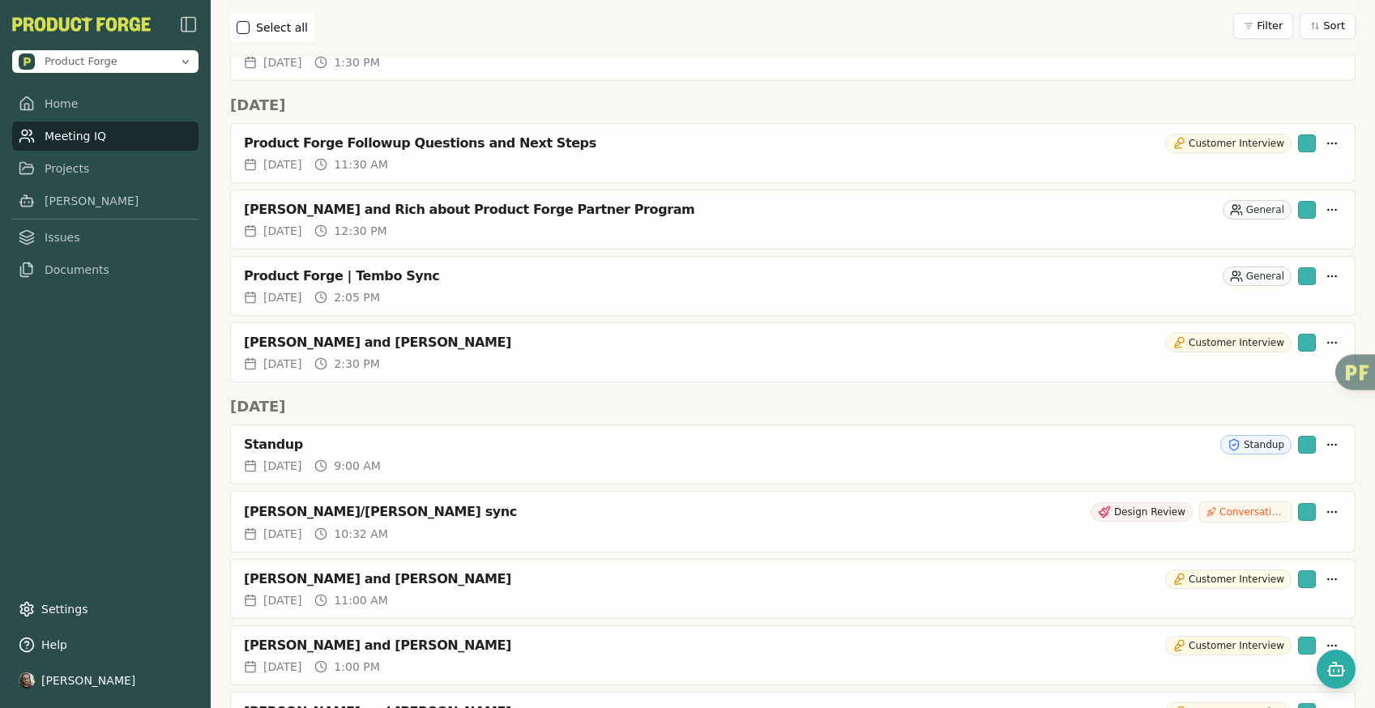
scroll to position [1077, 0]
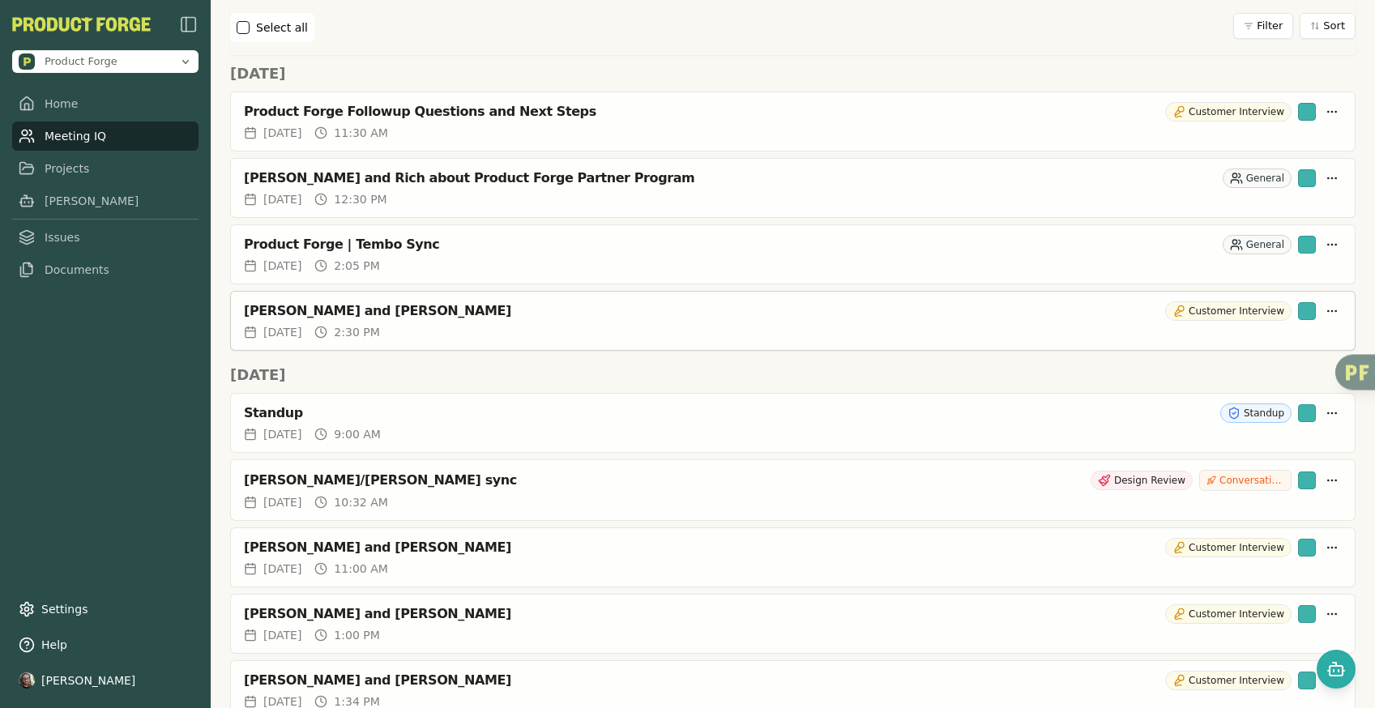
click at [302, 305] on div "[PERSON_NAME] and [PERSON_NAME]" at bounding box center [701, 311] width 915 height 16
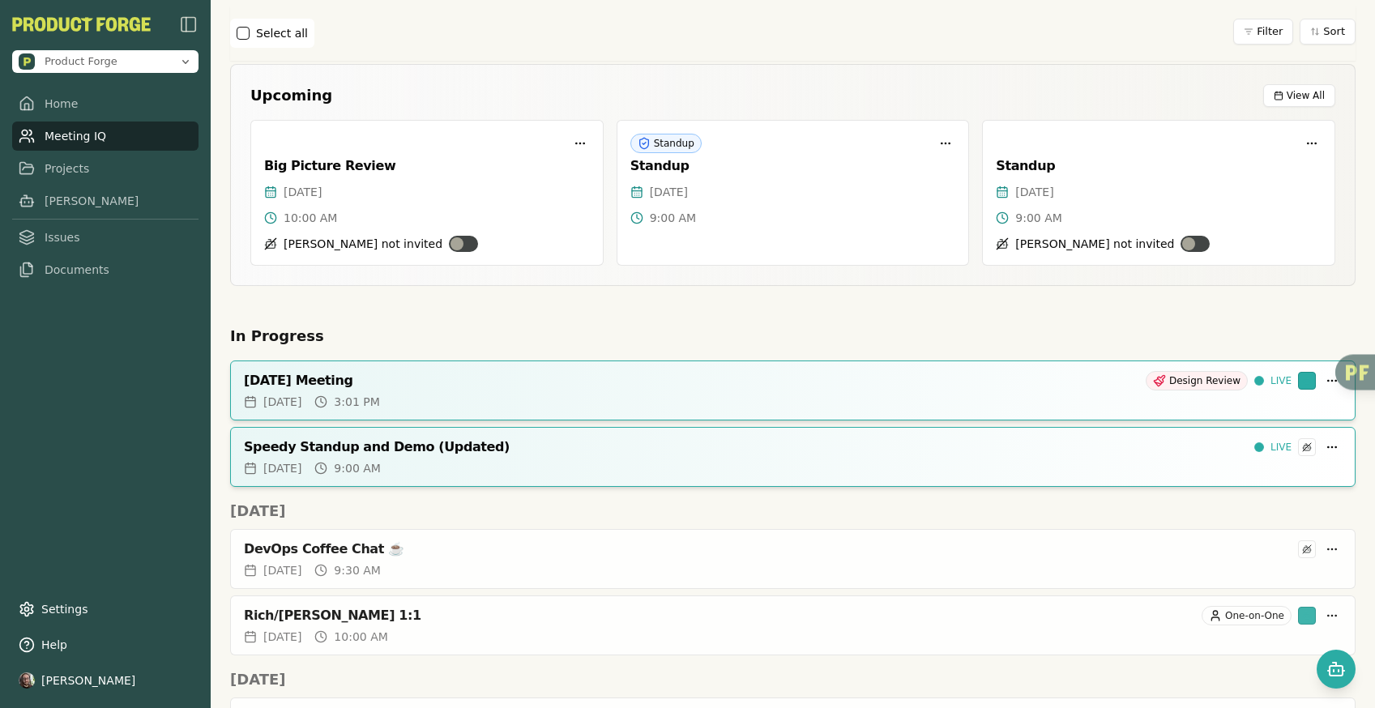
scroll to position [66, 0]
click at [1317, 446] on html "Product Forge Home Meeting IQ Projects Smith Issues Documents Settings Help Dav…" at bounding box center [687, 354] width 1375 height 708
click at [1351, 441] on html "Product Forge Home Meeting IQ Projects Smith Issues Documents Settings Help Dav…" at bounding box center [687, 354] width 1375 height 708
click at [1315, 446] on html "Product Forge Home Meeting IQ Projects Smith Issues Documents Settings Help Dav…" at bounding box center [687, 354] width 1375 height 708
click at [1351, 443] on html "Product Forge Home Meeting IQ Projects Smith Issues Documents Settings Help Dav…" at bounding box center [687, 354] width 1375 height 708
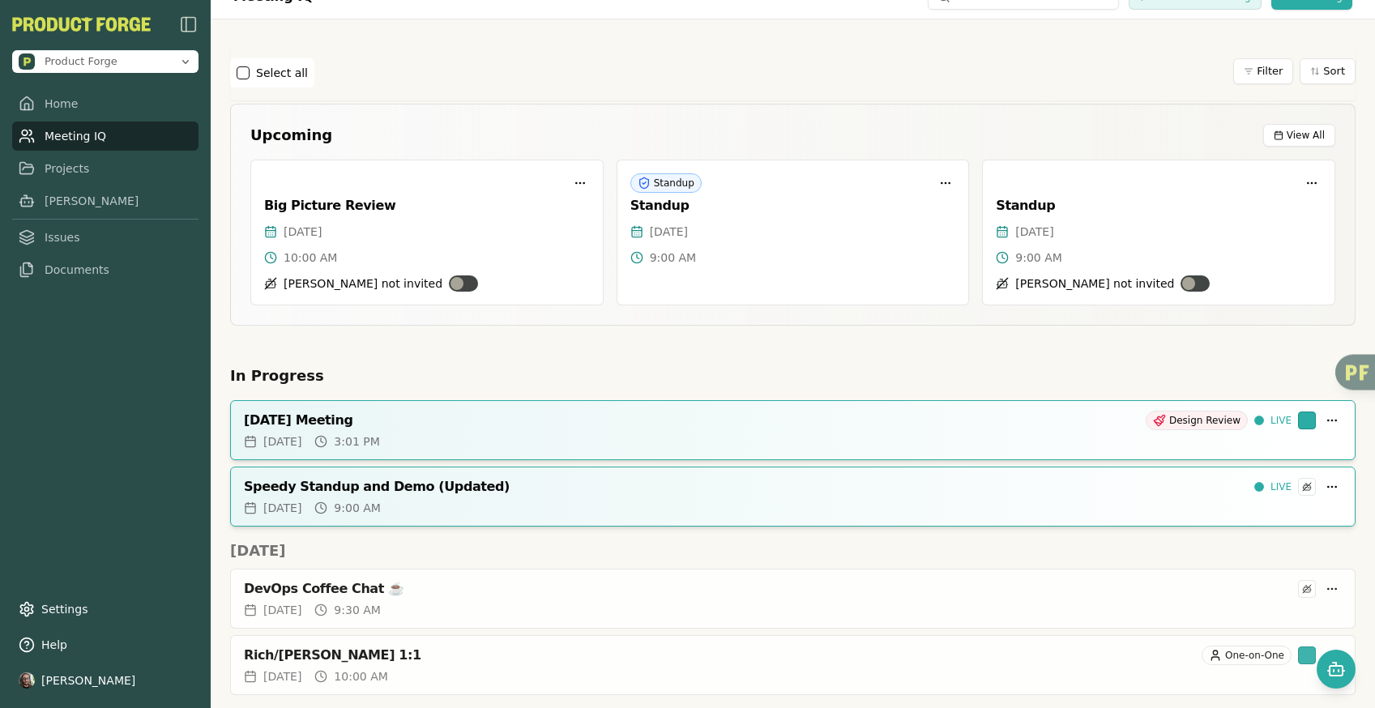
scroll to position [0, 0]
